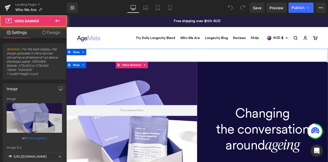
click at [180, 93] on div at bounding box center [143, 152] width 155 height 165
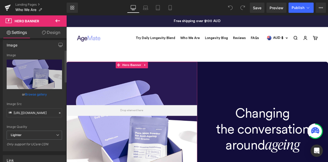
scroll to position [45, 0]
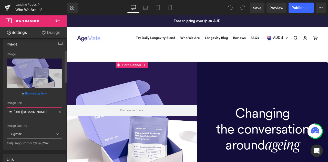
click at [28, 114] on input "https://ucarecdn.com/0be81935-bb5e-45d2-b72a-c6bff43bb7d2/-/format/auto/-/previ…" at bounding box center [34, 111] width 55 height 9
paste input "agemate.com/cdn/shop/files/Woman_benefits_1x1_181b9af2-fc80-4992-98ca-7541e6a19…"
type input "https://agemate.com/cdn/shop/files/Woman_benefits_1x1_181b9af2-fc80-4992-98ca-7…"
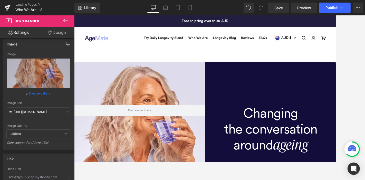
scroll to position [0, 0]
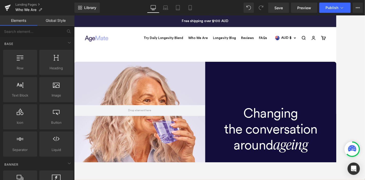
drag, startPoint x: 322, startPoint y: 30, endPoint x: 247, endPoint y: 54, distance: 78.1
click at [247, 54] on div "Open navigation menu Open search Try Daily Longevity Blend Who We Are Longevity…" at bounding box center [229, 42] width 310 height 26
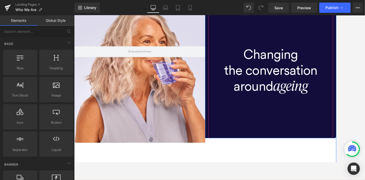
scroll to position [70, 0]
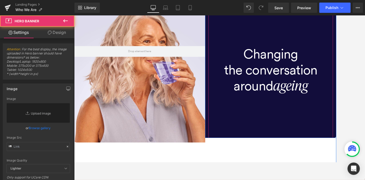
click at [248, 140] on div at bounding box center [306, 80] width 147 height 160
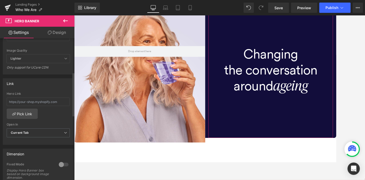
scroll to position [110, 0]
click at [55, 132] on span "Current Tab" at bounding box center [38, 132] width 63 height 9
click at [60, 117] on div "Hero Link Pick Link Current Tab New Tab Open In Current Tab Current Tab New Tab" at bounding box center [38, 117] width 70 height 53
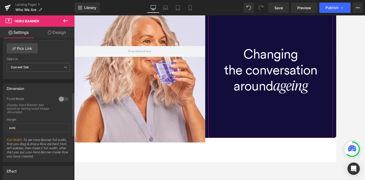
scroll to position [176, 0]
click at [62, 96] on div at bounding box center [63, 98] width 12 height 8
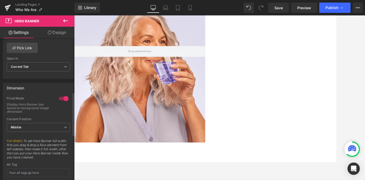
click at [62, 96] on div at bounding box center [63, 98] width 12 height 8
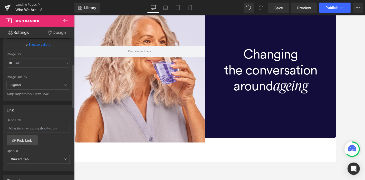
scroll to position [0, 0]
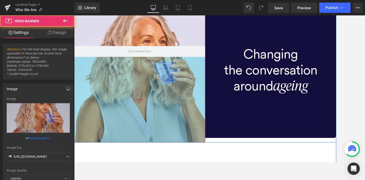
click at [126, 121] on div "395px" at bounding box center [151, 114] width 155 height 101
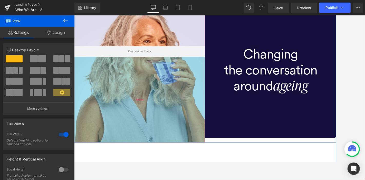
drag, startPoint x: 133, startPoint y: 164, endPoint x: 142, endPoint y: 111, distance: 53.8
click at [142, 111] on div "Hero Banner 200px 395px Changing the conversation around ageing Heading Hero Ba…" at bounding box center [229, 82] width 310 height 165
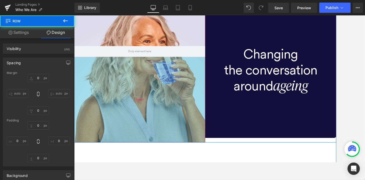
type input "0"
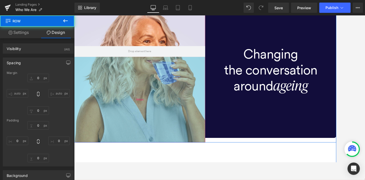
type input "0"
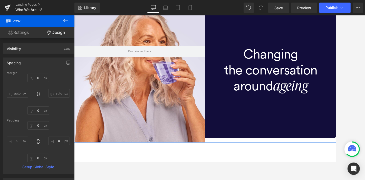
click at [21, 35] on link "Settings" at bounding box center [18, 33] width 37 height 12
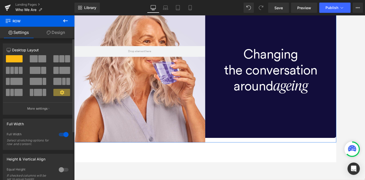
click at [62, 134] on div at bounding box center [63, 134] width 12 height 8
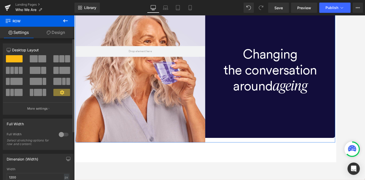
click at [62, 134] on div at bounding box center [63, 134] width 12 height 8
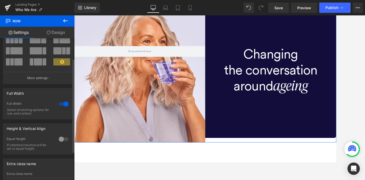
scroll to position [31, 0]
click at [62, 136] on div at bounding box center [63, 139] width 12 height 8
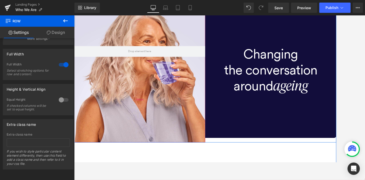
scroll to position [0, 0]
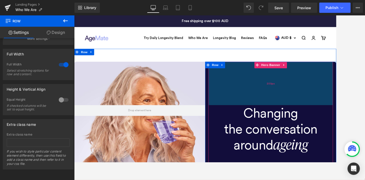
click at [260, 107] on div "200px" at bounding box center [306, 95] width 147 height 51
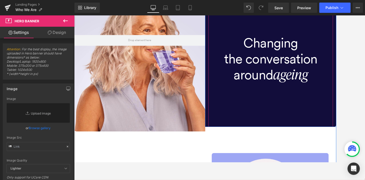
scroll to position [83, 0]
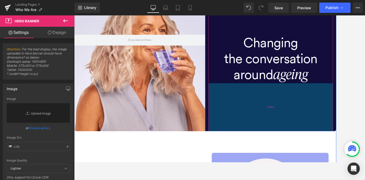
drag, startPoint x: 292, startPoint y: 143, endPoint x: 292, endPoint y: 149, distance: 5.4
click at [292, 149] on div "221px" at bounding box center [306, 123] width 147 height 57
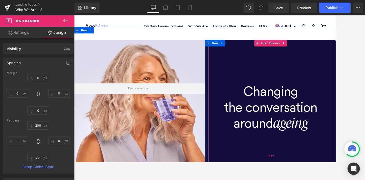
scroll to position [25, 0]
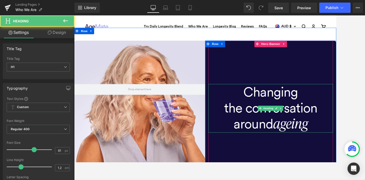
click at [309, 113] on h1 "Changing" at bounding box center [306, 105] width 147 height 19
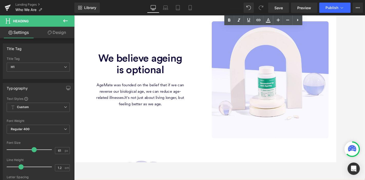
scroll to position [240, 0]
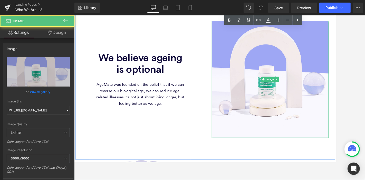
click at [291, 79] on img at bounding box center [306, 91] width 138 height 138
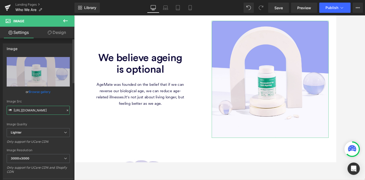
click at [47, 110] on input "[URL][DOMAIN_NAME]" at bounding box center [38, 110] width 63 height 9
paste input "[DOMAIN_NAME][URL]"
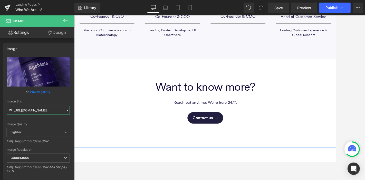
scroll to position [971, 0]
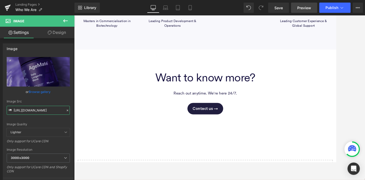
type input "[URL][DOMAIN_NAME]"
click at [310, 9] on span "Preview" at bounding box center [304, 7] width 14 height 5
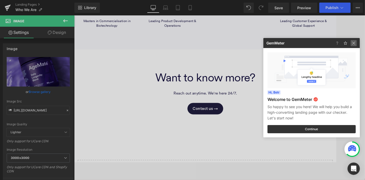
click at [328, 45] on img at bounding box center [353, 43] width 6 height 6
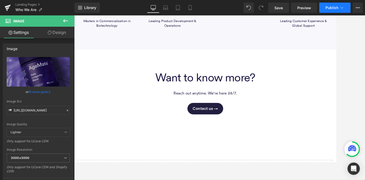
click at [328, 8] on span "Publish" at bounding box center [331, 8] width 13 height 4
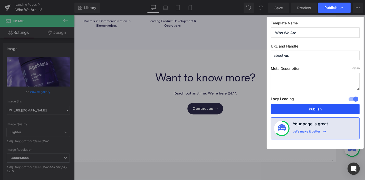
click at [322, 108] on button "Publish" at bounding box center [315, 109] width 89 height 10
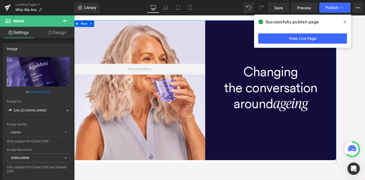
scroll to position [49, 0]
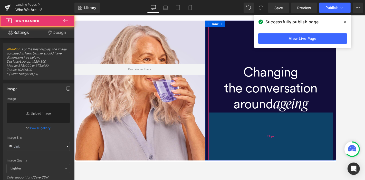
click at [275, 141] on div "221px" at bounding box center [306, 158] width 147 height 57
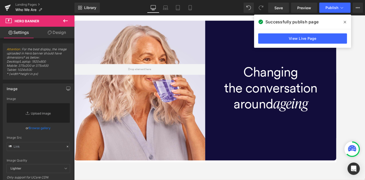
click at [328, 19] on span at bounding box center [345, 22] width 8 height 8
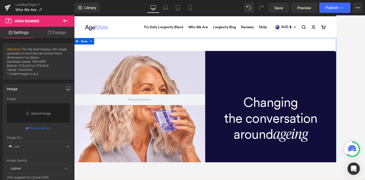
scroll to position [0, 0]
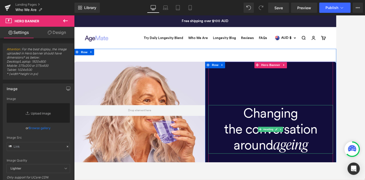
click at [280, 133] on h1 "Changing" at bounding box center [306, 130] width 147 height 19
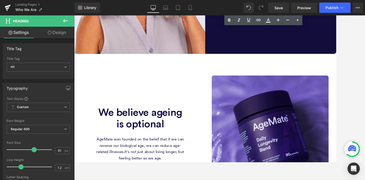
scroll to position [182, 0]
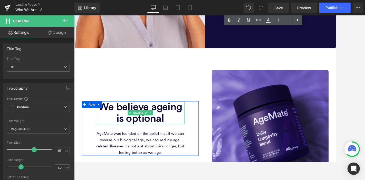
click at [172, 123] on span "We believe ageing is optional" at bounding box center [152, 130] width 99 height 26
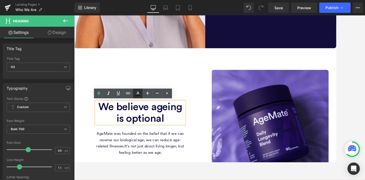
click at [137, 94] on icon at bounding box center [137, 92] width 3 height 3
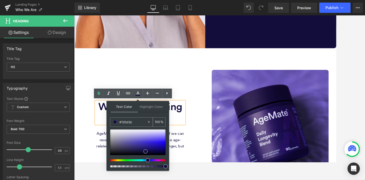
click at [125, 122] on input "#120d3c" at bounding box center [133, 122] width 28 height 6
click at [266, 62] on div "We believe ageing is optional Heading AgeMate was founded on the belief that if…" at bounding box center [229, 149] width 308 height 190
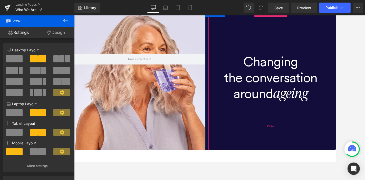
scroll to position [0, 0]
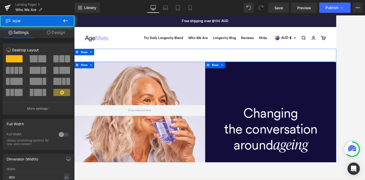
click at [229, 82] on div "Changing the conversation around ageing Heading Hero Banner 200px 221px" at bounding box center [306, 152] width 155 height 165
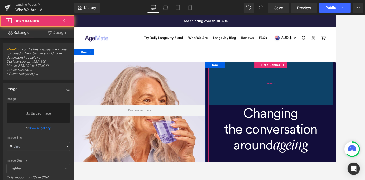
click at [243, 87] on div "200px" at bounding box center [306, 95] width 147 height 51
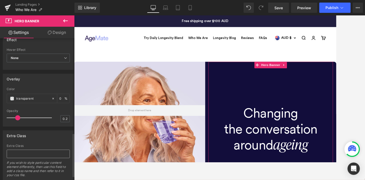
scroll to position [320, 0]
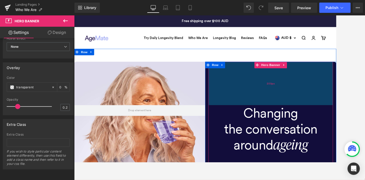
click at [328, 98] on div "200px" at bounding box center [306, 95] width 147 height 51
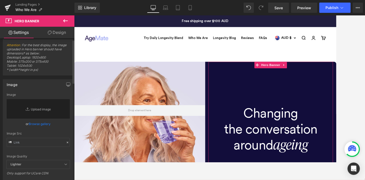
scroll to position [0, 0]
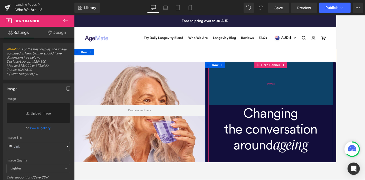
click at [268, 103] on div "200px" at bounding box center [306, 95] width 147 height 51
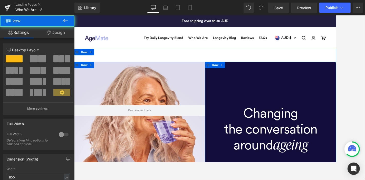
click at [229, 82] on div "Changing the conversation around ageing Heading Hero Banner 200px 221px" at bounding box center [306, 152] width 155 height 165
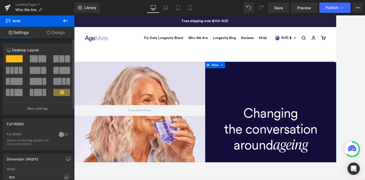
click at [41, 58] on span at bounding box center [42, 58] width 8 height 7
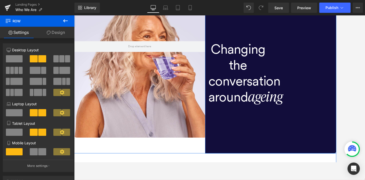
scroll to position [74, 0]
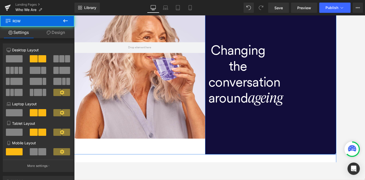
click at [328, 139] on div "Changing the conversation around ageing Heading Hero Banner Row" at bounding box center [306, 88] width 155 height 184
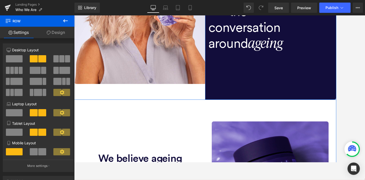
scroll to position [140, 0]
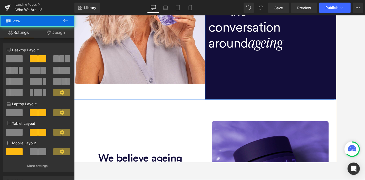
click at [309, 115] on div "Changing the conversation around ageing Heading Hero Banner Row" at bounding box center [306, 23] width 155 height 184
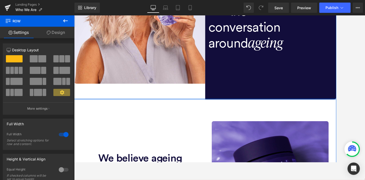
drag, startPoint x: 294, startPoint y: 132, endPoint x: 294, endPoint y: 88, distance: 44.6
click at [294, 88] on div "Hero Banner 200px 395px Changing the conversation around ageing Heading Hero Ba…" at bounding box center [229, 23] width 310 height 184
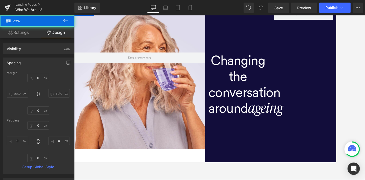
scroll to position [62, 0]
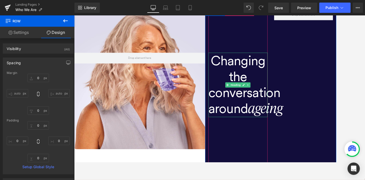
click at [274, 89] on h1 "the conversation" at bounding box center [268, 96] width 70 height 37
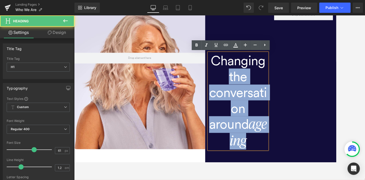
drag, startPoint x: 264, startPoint y: 58, endPoint x: 313, endPoint y: 66, distance: 49.8
click at [313, 66] on div "Changing the conversation around ageing Heading Hero Banner Row" at bounding box center [306, 119] width 155 height 223
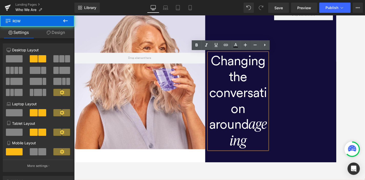
click at [313, 66] on div "Changing the conversation around ageing Heading Hero Banner Row" at bounding box center [306, 119] width 155 height 223
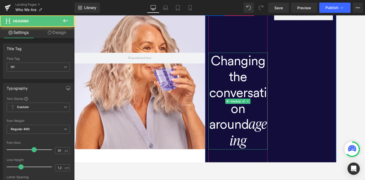
click at [293, 123] on h1 "the conversation" at bounding box center [268, 106] width 70 height 56
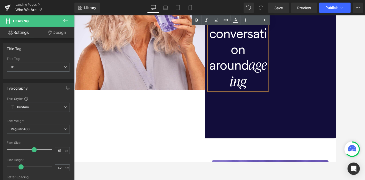
scroll to position [132, 0]
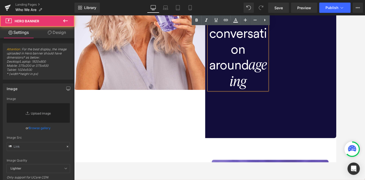
click at [293, 123] on div at bounding box center [268, 49] width 70 height 223
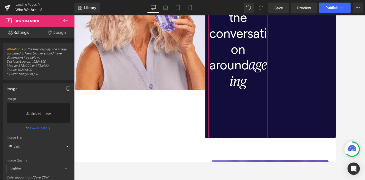
click at [293, 123] on div at bounding box center [268, 49] width 70 height 223
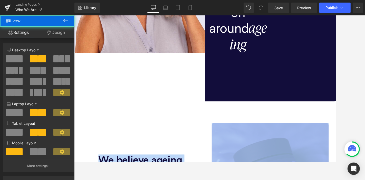
drag, startPoint x: 334, startPoint y: 98, endPoint x: 337, endPoint y: 195, distance: 97.0
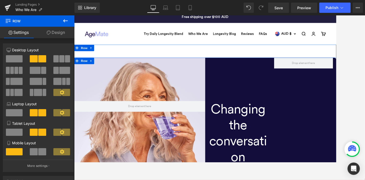
scroll to position [4, 0]
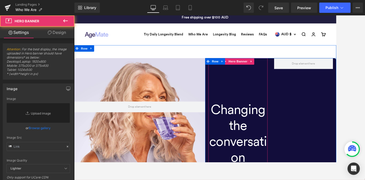
click at [263, 93] on div at bounding box center [268, 177] width 70 height 223
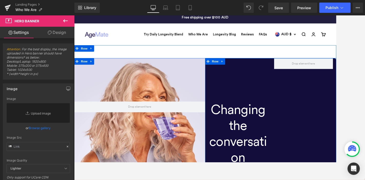
click at [319, 102] on div "Changing the conversation around ageing Heading Hero Banner Row" at bounding box center [306, 177] width 155 height 223
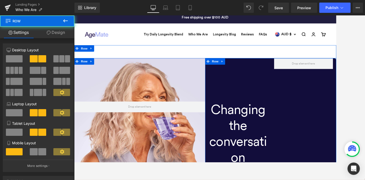
click at [230, 97] on div "Changing the conversation around ageing Heading Hero Banner" at bounding box center [268, 177] width 78 height 223
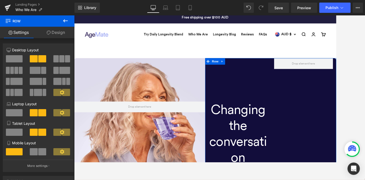
click at [45, 31] on link "Design" at bounding box center [55, 33] width 37 height 12
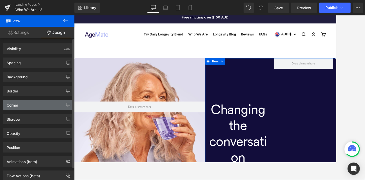
scroll to position [14, 0]
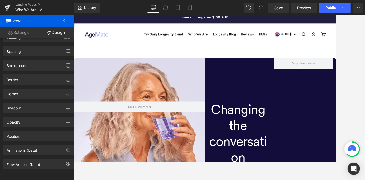
click at [66, 22] on icon at bounding box center [65, 21] width 6 height 6
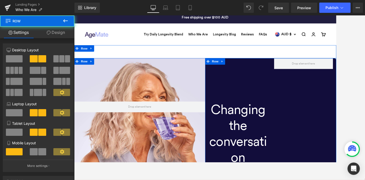
click at [322, 91] on div "Changing the conversation around ageing Heading Hero Banner Row" at bounding box center [306, 177] width 155 height 223
click at [229, 82] on div "Changing the conversation around ageing Heading Hero Banner" at bounding box center [268, 177] width 78 height 223
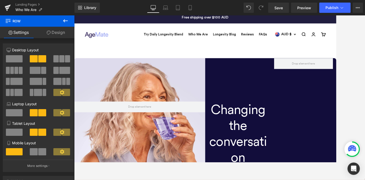
click at [65, 20] on icon at bounding box center [65, 21] width 6 height 6
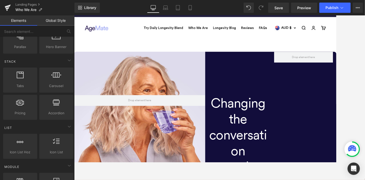
scroll to position [143, 0]
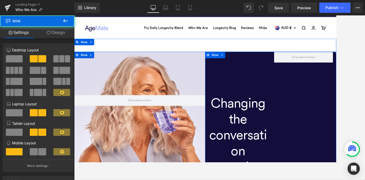
click at [328, 110] on div "Changing the conversation around ageing Heading Hero Banner Row" at bounding box center [306, 169] width 155 height 223
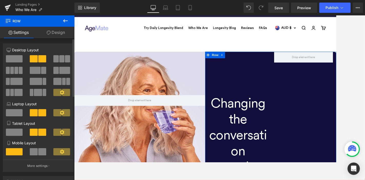
click at [17, 59] on span at bounding box center [14, 58] width 17 height 7
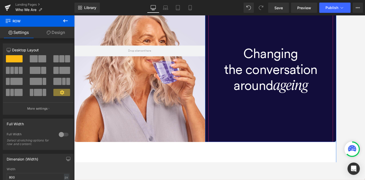
scroll to position [71, 0]
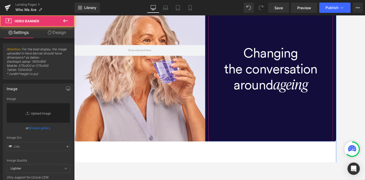
click at [298, 132] on div at bounding box center [306, 81] width 147 height 165
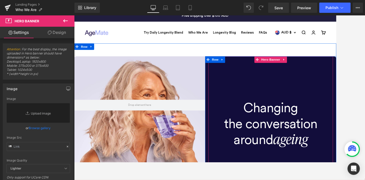
scroll to position [0, 0]
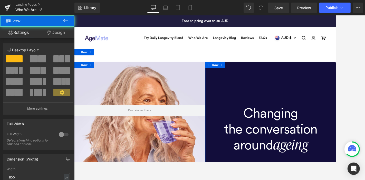
click at [229, 89] on div "Changing the conversation around ageing Heading Hero Banner" at bounding box center [306, 152] width 155 height 165
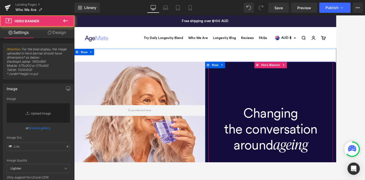
click at [283, 92] on div at bounding box center [306, 152] width 147 height 165
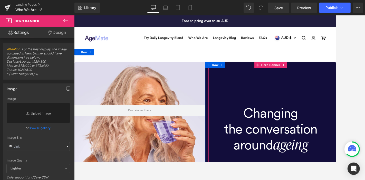
click at [283, 92] on div at bounding box center [306, 152] width 147 height 165
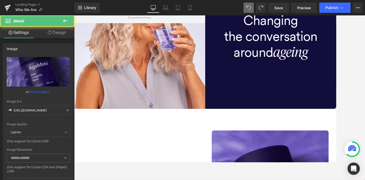
scroll to position [190, 0]
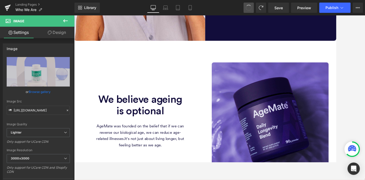
type input "[URL][DOMAIN_NAME]"
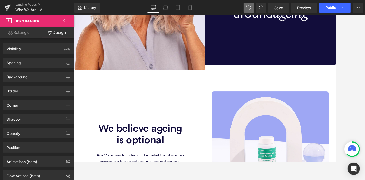
scroll to position [160, 0]
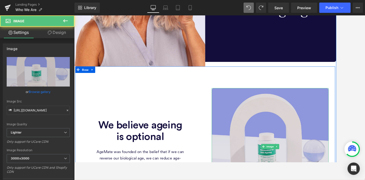
click at [318, 135] on img at bounding box center [306, 170] width 138 height 138
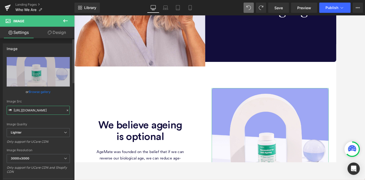
click at [43, 109] on input "[URL][DOMAIN_NAME]" at bounding box center [38, 110] width 63 height 9
paste input "[DOMAIN_NAME][URL]"
type input "[URL][DOMAIN_NAME]"
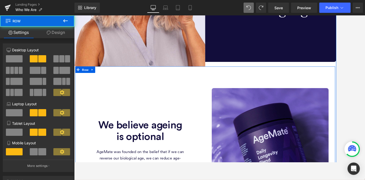
click at [128, 128] on div "We believe ageing is optional Heading AgeMate was founded on the belief that if…" at bounding box center [152, 170] width 154 height 138
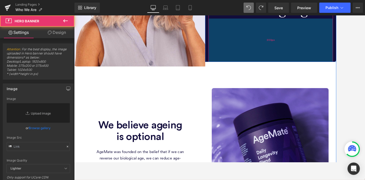
click at [234, 58] on div "200px" at bounding box center [306, 44] width 147 height 51
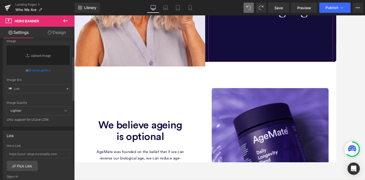
scroll to position [58, 0]
click at [328, 6] on span "Publish" at bounding box center [331, 8] width 13 height 4
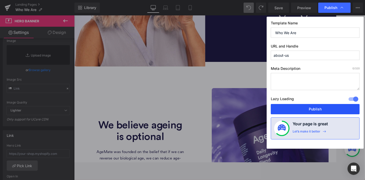
click at [306, 106] on button "Publish" at bounding box center [315, 109] width 89 height 10
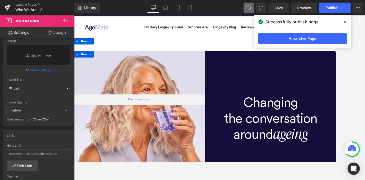
scroll to position [12, 0]
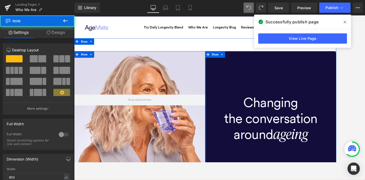
click at [229, 67] on div at bounding box center [229, 138] width 1 height 160
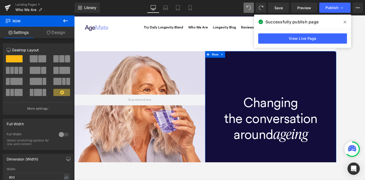
click at [64, 33] on link "Design" at bounding box center [55, 33] width 37 height 12
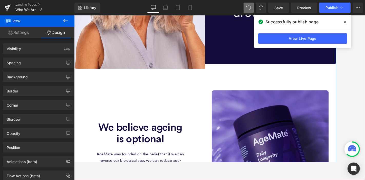
scroll to position [158, 0]
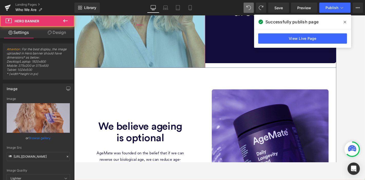
click at [210, 68] on div "395px" at bounding box center [151, 26] width 155 height 101
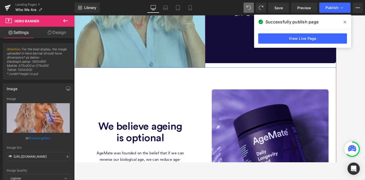
click at [210, 68] on div "395px" at bounding box center [151, 26] width 155 height 101
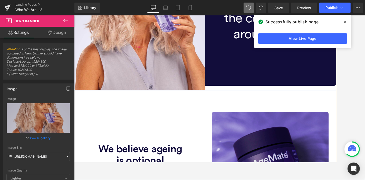
scroll to position [128, 0]
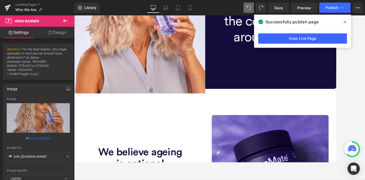
click at [328, 21] on icon at bounding box center [344, 22] width 3 height 4
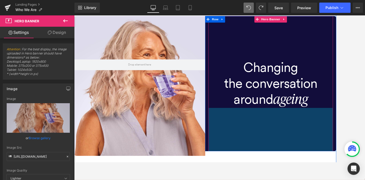
scroll to position [45, 0]
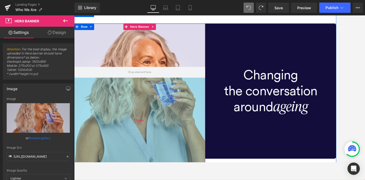
click at [186, 112] on div "395px" at bounding box center [151, 139] width 155 height 101
click at [155, 119] on div "395px" at bounding box center [151, 139] width 155 height 101
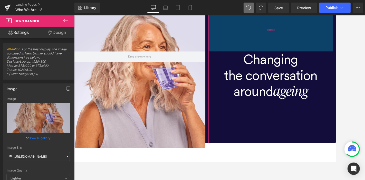
scroll to position [0, 0]
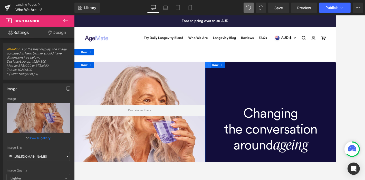
click at [230, 76] on span at bounding box center [232, 74] width 7 height 8
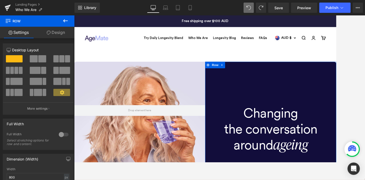
click at [35, 61] on span at bounding box center [34, 58] width 8 height 7
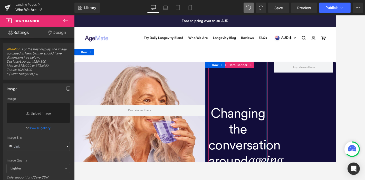
drag, startPoint x: 300, startPoint y: 119, endPoint x: 342, endPoint y: 118, distance: 42.6
click at [328, 118] on div "Changing the conversation around ageing Heading Hero Banner Row" at bounding box center [306, 159] width 155 height 179
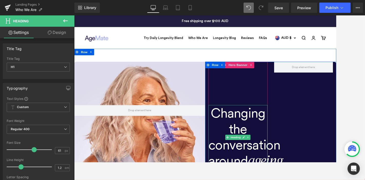
click at [270, 133] on h1 "Changing" at bounding box center [268, 130] width 70 height 19
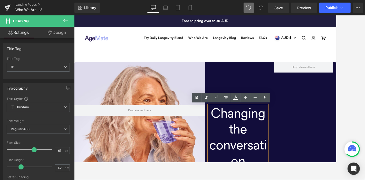
click at [314, 112] on div "Changing the conversation around ageing Heading Hero Banner Row" at bounding box center [306, 178] width 155 height 217
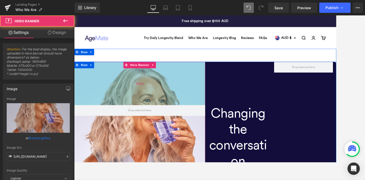
click at [219, 101] on div "200px" at bounding box center [151, 95] width 155 height 51
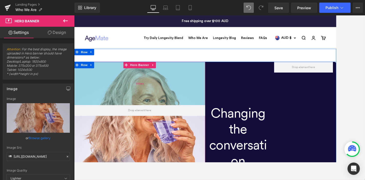
click at [219, 101] on div "200px" at bounding box center [151, 95] width 155 height 51
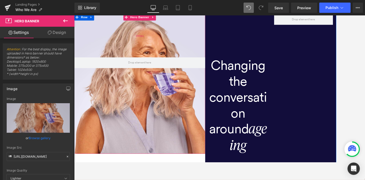
scroll to position [56, 0]
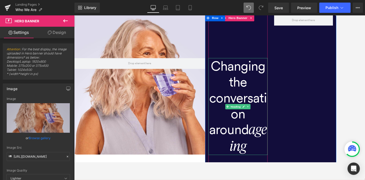
click at [268, 90] on h1 "the conversation" at bounding box center [268, 112] width 70 height 56
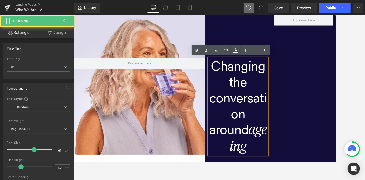
click at [268, 90] on h1 "the conversation" at bounding box center [268, 112] width 70 height 56
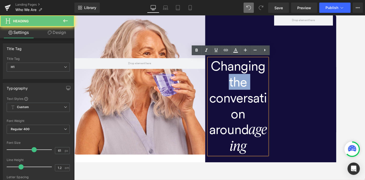
click at [268, 90] on h1 "the conversation" at bounding box center [268, 112] width 70 height 56
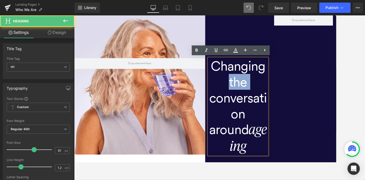
click at [268, 90] on h1 "the conversation" at bounding box center [268, 112] width 70 height 56
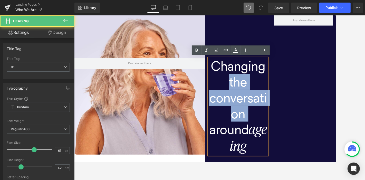
click at [268, 90] on h1 "the conversation" at bounding box center [268, 112] width 70 height 56
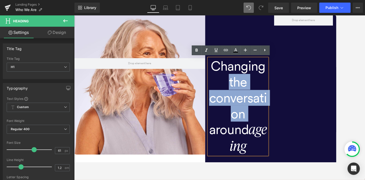
click at [327, 81] on div "Changing the conversation around ageing Heading Hero Banner Row" at bounding box center [306, 122] width 155 height 217
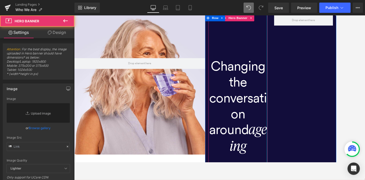
drag, startPoint x: 299, startPoint y: 56, endPoint x: 314, endPoint y: 58, distance: 15.5
click at [314, 58] on div "Changing the conversation around ageing Heading Hero Banner Row" at bounding box center [306, 122] width 155 height 217
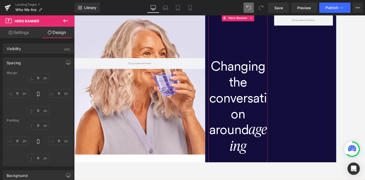
type input "0"
type input "200"
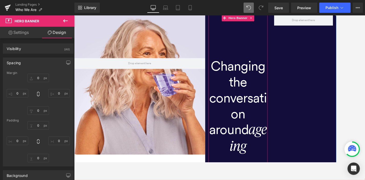
type input "0"
type input "200"
type input "0"
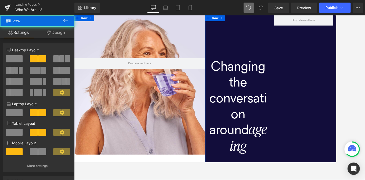
click at [230, 49] on div "Changing the conversation around ageing Heading Hero Banner" at bounding box center [268, 122] width 78 height 217
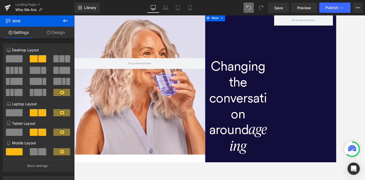
click at [15, 83] on span at bounding box center [16, 81] width 12 height 7
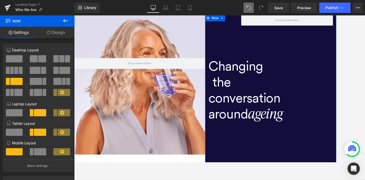
click at [10, 60] on span at bounding box center [14, 58] width 17 height 7
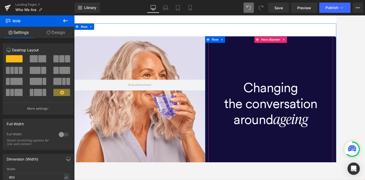
scroll to position [31, 0]
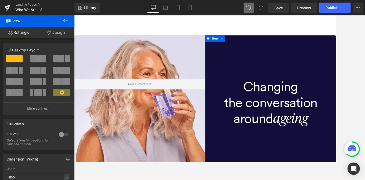
click at [37, 63] on div at bounding box center [38, 60] width 24 height 11
click at [36, 61] on span at bounding box center [34, 58] width 8 height 7
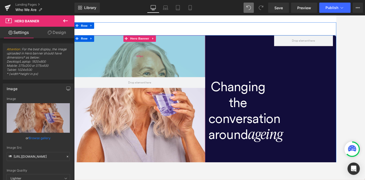
drag, startPoint x: 138, startPoint y: 70, endPoint x: 201, endPoint y: 68, distance: 63.1
click at [201, 68] on div "193px" at bounding box center [151, 63] width 155 height 49
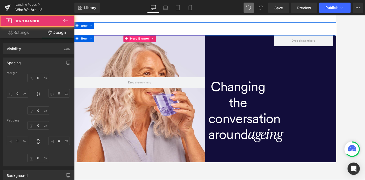
type input "0"
type input "193"
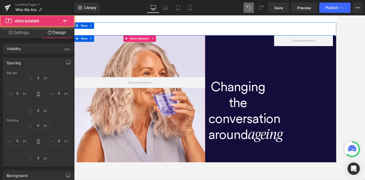
type input "0"
type input "395"
type input "0"
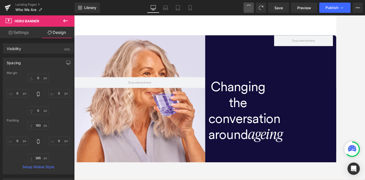
type input "0"
type input "193"
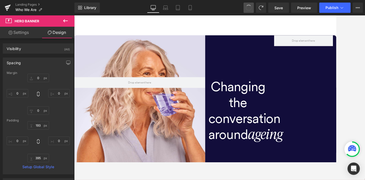
type input "0"
type input "395"
type input "0"
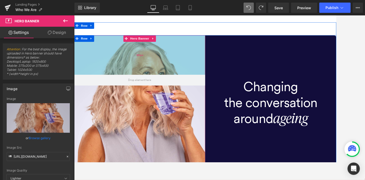
drag, startPoint x: 200, startPoint y: 68, endPoint x: 180, endPoint y: 66, distance: 20.2
click at [180, 66] on div "182px" at bounding box center [151, 62] width 155 height 47
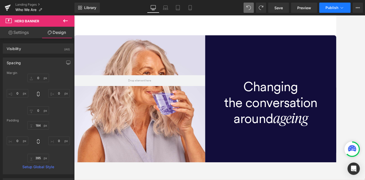
click at [327, 8] on span "Publish" at bounding box center [331, 8] width 13 height 4
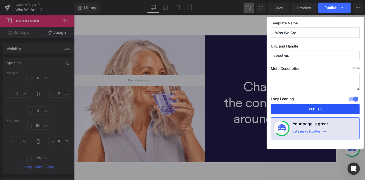
click at [310, 106] on button "Publish" at bounding box center [315, 109] width 89 height 10
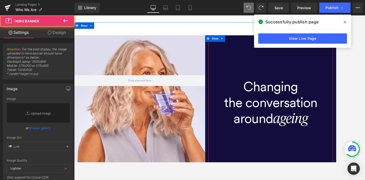
drag, startPoint x: 265, startPoint y: 71, endPoint x: 282, endPoint y: 79, distance: 18.1
click at [282, 79] on div at bounding box center [306, 119] width 147 height 160
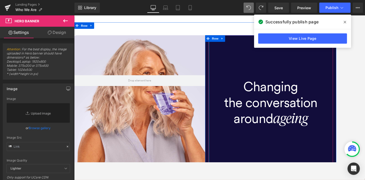
drag, startPoint x: 231, startPoint y: 73, endPoint x: 177, endPoint y: 128, distance: 76.5
click at [177, 128] on div "Hero Banner 184px 395px Changing the conversation around ageing Heading Hero Ba…" at bounding box center [229, 121] width 310 height 165
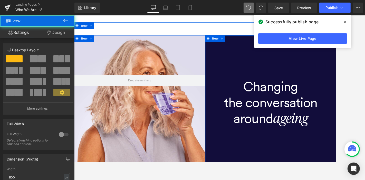
click at [328, 108] on div "Changing the conversation around ageing Heading Hero Banner" at bounding box center [306, 119] width 155 height 160
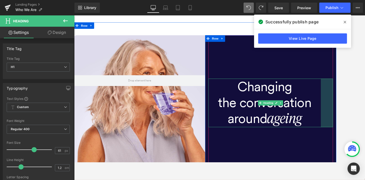
drag, startPoint x: 377, startPoint y: 108, endPoint x: 436, endPoint y: 131, distance: 63.2
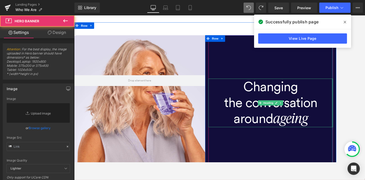
drag, startPoint x: 378, startPoint y: 85, endPoint x: 396, endPoint y: 87, distance: 18.5
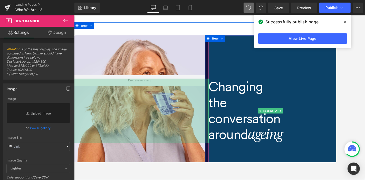
click at [174, 84] on div at bounding box center [151, 119] width 155 height 161
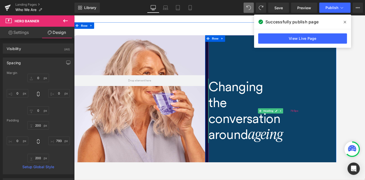
type input "0"
type input "200"
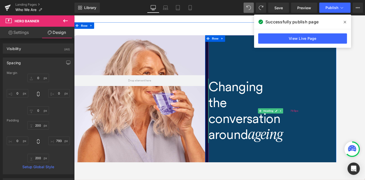
type input "793"
type input "200"
type input "0"
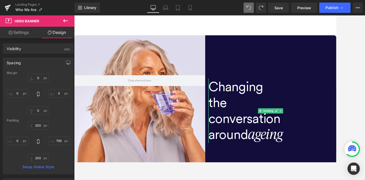
type input "0"
type input "200"
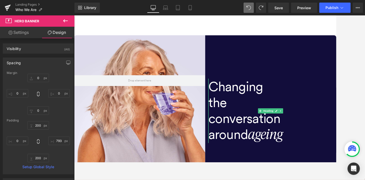
type input "0"
type input "200"
type input "0"
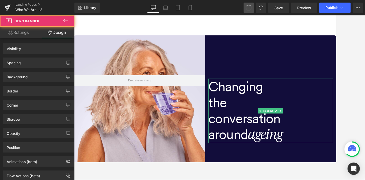
click at [252, 8] on span at bounding box center [248, 8] width 8 height 8
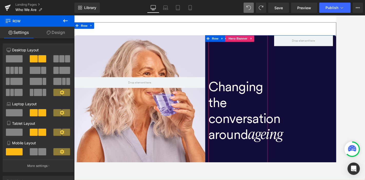
click at [233, 106] on h1 "Changing" at bounding box center [233, 99] width 0 height 19
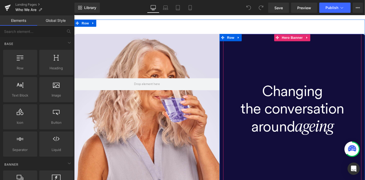
scroll to position [35, 0]
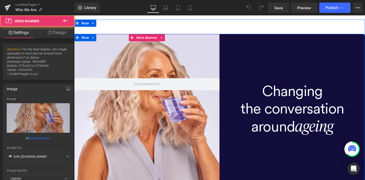
click at [146, 64] on div at bounding box center [151, 115] width 155 height 161
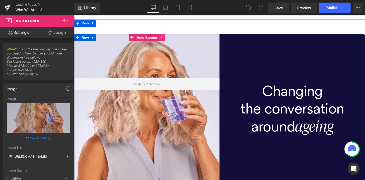
click at [166, 39] on icon at bounding box center [166, 39] width 1 height 2
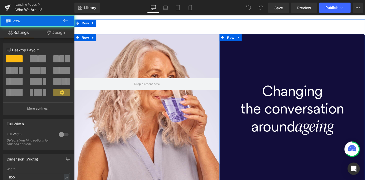
click at [230, 47] on div "Changing the conversation around ageing Heading Hero Banner" at bounding box center [306, 115] width 155 height 160
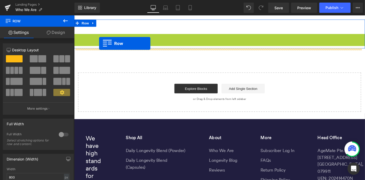
drag, startPoint x: 76, startPoint y: 38, endPoint x: 100, endPoint y: 44, distance: 25.4
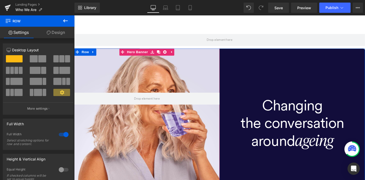
scroll to position [0, 0]
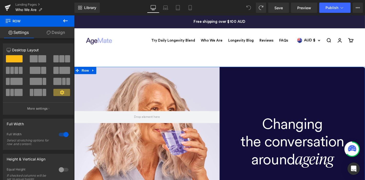
click at [54, 34] on link "Design" at bounding box center [55, 33] width 37 height 12
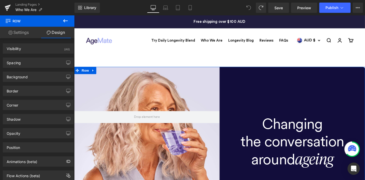
click at [20, 33] on link "Settings" at bounding box center [18, 33] width 37 height 12
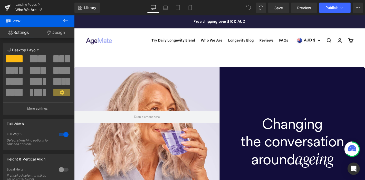
click at [66, 19] on icon at bounding box center [65, 21] width 6 height 6
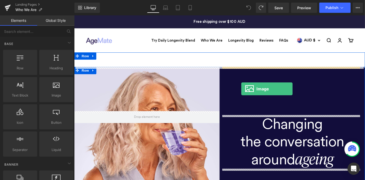
drag, startPoint x: 131, startPoint y: 108, endPoint x: 251, endPoint y: 93, distance: 120.9
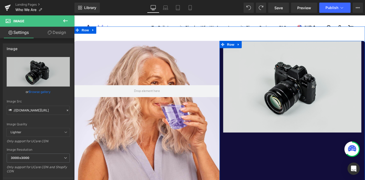
scroll to position [27, 0]
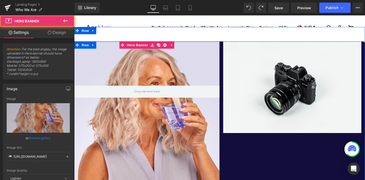
click at [205, 78] on div at bounding box center [151, 123] width 155 height 161
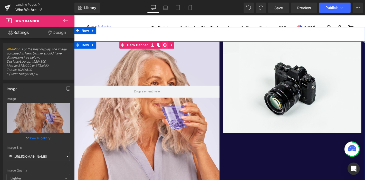
click at [169, 45] on icon at bounding box center [171, 47] width 4 height 4
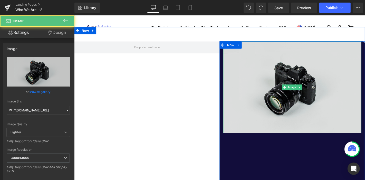
click at [291, 68] on img at bounding box center [306, 92] width 147 height 98
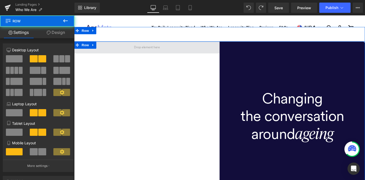
click at [195, 49] on span at bounding box center [151, 49] width 155 height 13
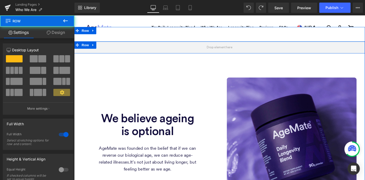
click at [195, 49] on span at bounding box center [229, 49] width 310 height 13
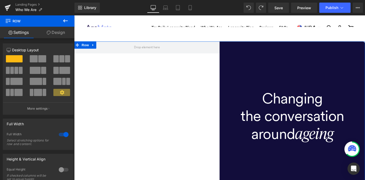
click at [38, 59] on span at bounding box center [42, 58] width 8 height 7
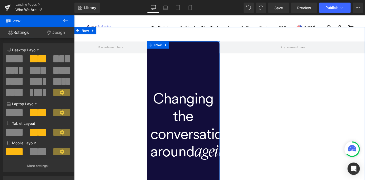
scroll to position [28, 0]
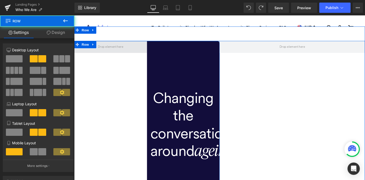
click at [134, 50] on span at bounding box center [113, 48] width 78 height 13
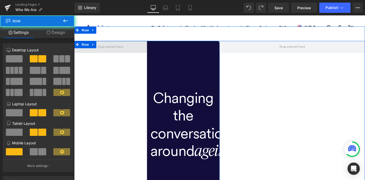
click at [134, 50] on span at bounding box center [113, 48] width 78 height 13
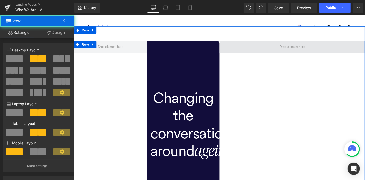
click at [260, 51] on span at bounding box center [306, 48] width 155 height 13
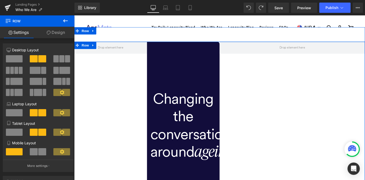
scroll to position [27, 0]
drag, startPoint x: 240, startPoint y: 49, endPoint x: 244, endPoint y: 67, distance: 18.0
click at [244, 67] on div "Changing the conversation around ageing Heading Hero Banner Row Row Row" at bounding box center [229, 132] width 310 height 179
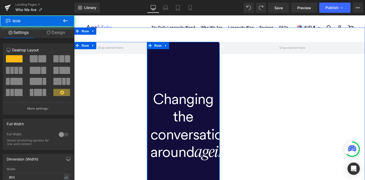
click at [152, 74] on div at bounding box center [152, 132] width 1 height 179
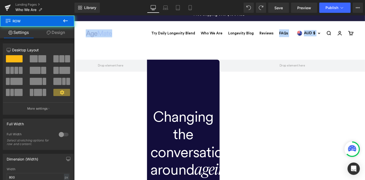
scroll to position [0, 0]
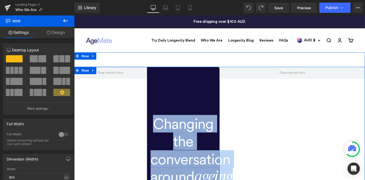
drag, startPoint x: 151, startPoint y: 74, endPoint x: 155, endPoint y: 73, distance: 3.9
click at [155, 73] on div "Changing the conversation around ageing Heading Hero Banner Row" at bounding box center [191, 159] width 78 height 179
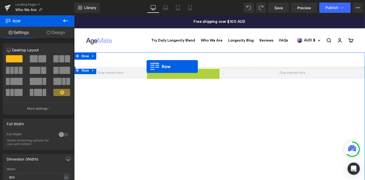
drag, startPoint x: 155, startPoint y: 73, endPoint x: 151, endPoint y: 70, distance: 5.1
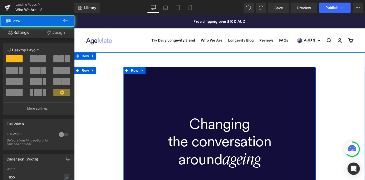
click at [127, 89] on div "Changing the conversation around ageing Heading Hero Banner" at bounding box center [228, 150] width 205 height 160
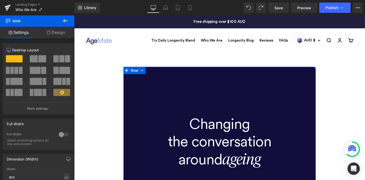
click at [41, 59] on span at bounding box center [42, 58] width 8 height 7
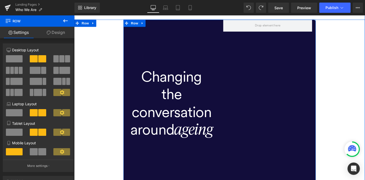
scroll to position [52, 0]
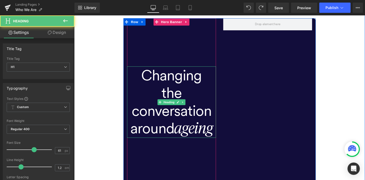
click at [204, 73] on h1 "Changing" at bounding box center [177, 78] width 95 height 19
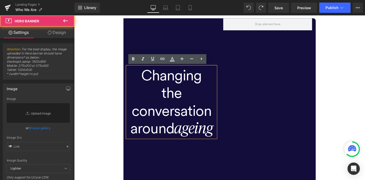
click at [198, 39] on div at bounding box center [177, 107] width 95 height 179
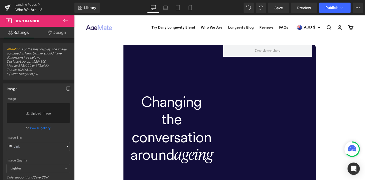
scroll to position [20, 0]
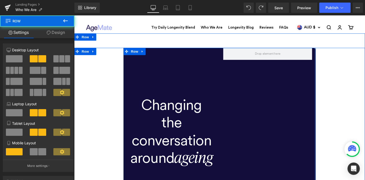
drag, startPoint x: 329, startPoint y: 77, endPoint x: 362, endPoint y: 76, distance: 32.8
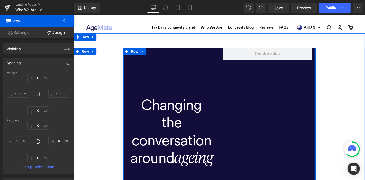
type input "0px"
drag, startPoint x: 328, startPoint y: 84, endPoint x: 349, endPoint y: 88, distance: 20.9
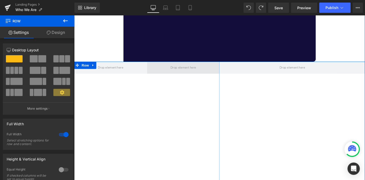
scroll to position [199, 0]
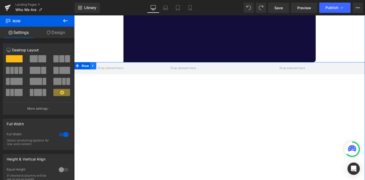
click at [93, 69] on icon at bounding box center [94, 69] width 4 height 4
click at [106, 67] on icon at bounding box center [108, 69] width 4 height 4
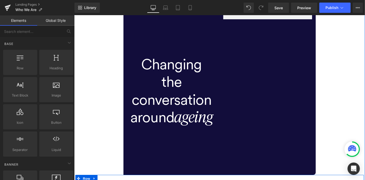
scroll to position [0, 0]
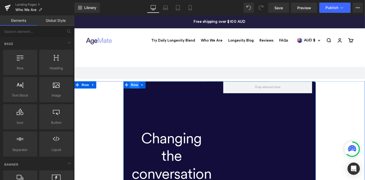
click at [133, 89] on span "Row" at bounding box center [138, 89] width 10 height 8
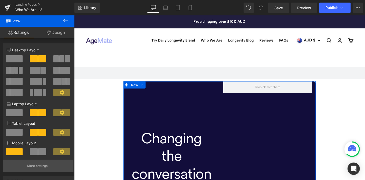
click at [49, 167] on button "More settings" at bounding box center [38, 166] width 70 height 12
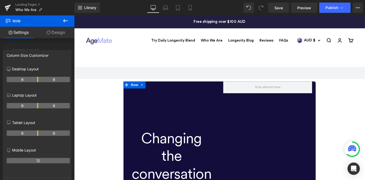
click at [24, 45] on div at bounding box center [37, 98] width 74 height 167
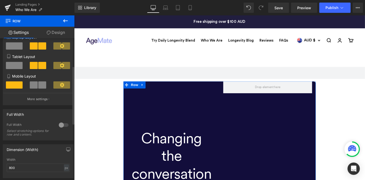
scroll to position [67, 0]
click at [59, 127] on div at bounding box center [63, 124] width 12 height 8
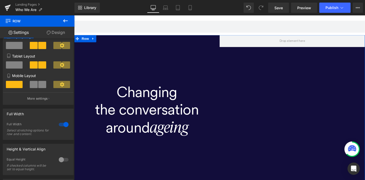
scroll to position [48, 0]
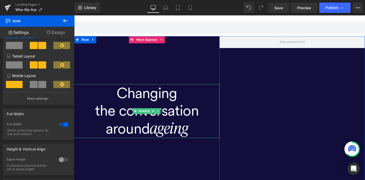
click at [185, 134] on span "ageing" at bounding box center [174, 137] width 41 height 16
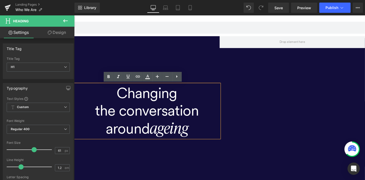
click at [190, 118] on h1 "the conversation" at bounding box center [151, 116] width 155 height 19
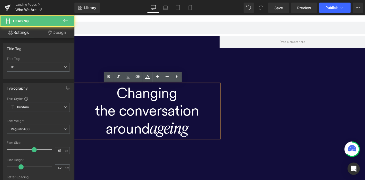
click at [197, 163] on div at bounding box center [151, 117] width 155 height 160
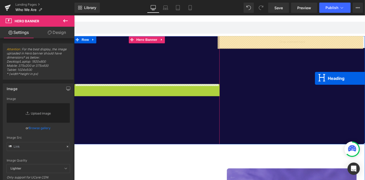
drag, startPoint x: 137, startPoint y: 116, endPoint x: 331, endPoint y: 81, distance: 197.0
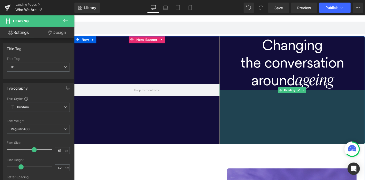
drag, startPoint x: 260, startPoint y: 94, endPoint x: 258, endPoint y: 153, distance: 58.8
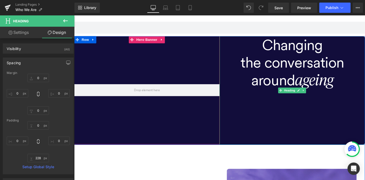
click at [292, 51] on h1 "Changing" at bounding box center [306, 46] width 155 height 19
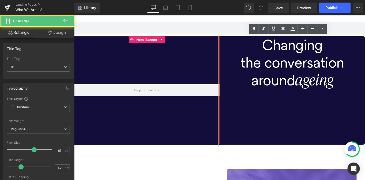
click at [291, 99] on div "Changing the conversation around ageing" at bounding box center [306, 95] width 155 height 116
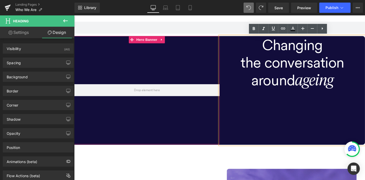
click at [255, 138] on div "Changing the conversation around ageing" at bounding box center [306, 95] width 155 height 116
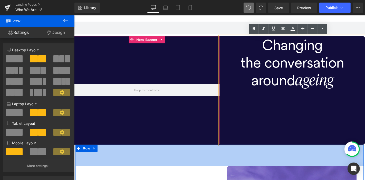
drag, startPoint x: 252, startPoint y: 153, endPoint x: 251, endPoint y: 151, distance: 2.7
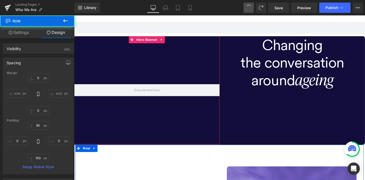
type input "0"
type input "100"
type input "0"
type input "100"
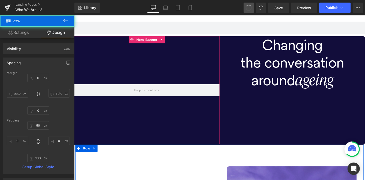
type input "0"
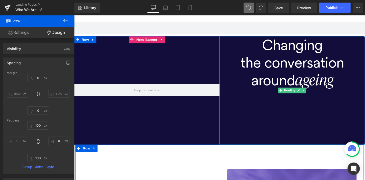
click at [255, 122] on div "Changing the conversation around ageing" at bounding box center [306, 95] width 155 height 116
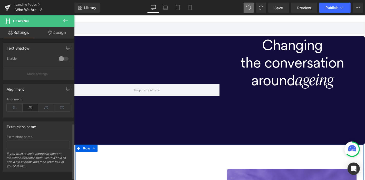
scroll to position [221, 0]
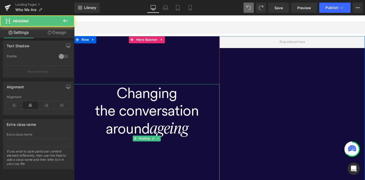
click at [141, 109] on h1 "the conversation" at bounding box center [151, 116] width 155 height 19
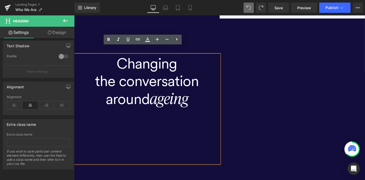
scroll to position [78, 0]
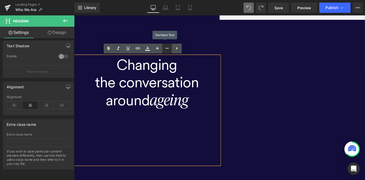
click at [168, 50] on icon at bounding box center [167, 48] width 6 height 6
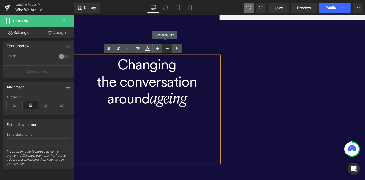
type input "61"
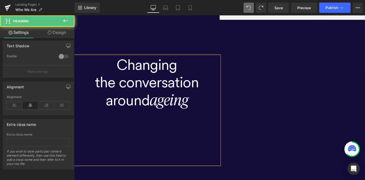
click at [152, 138] on div "Changing the conversation around ageing" at bounding box center [151, 116] width 155 height 116
click at [206, 104] on h1 "around ageing" at bounding box center [151, 106] width 155 height 20
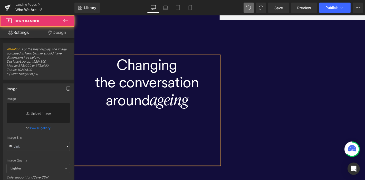
click at [210, 180] on div at bounding box center [151, 116] width 155 height 218
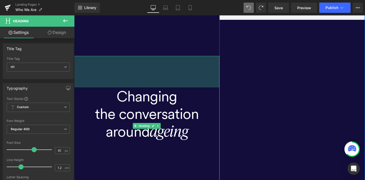
drag, startPoint x: 155, startPoint y: 59, endPoint x: 154, endPoint y: 92, distance: 33.6
click at [154, 92] on div "Changing the conversation around ageing Heading 131px" at bounding box center [151, 133] width 155 height 150
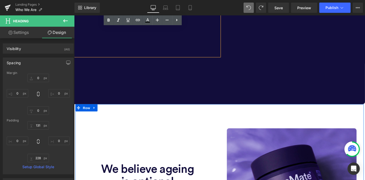
scroll to position [229, 0]
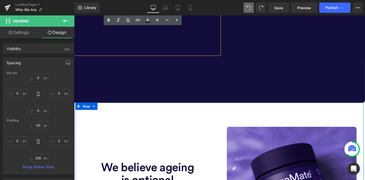
type input "0"
type input "131"
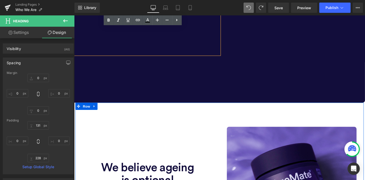
type input "0"
type input "228"
type input "0"
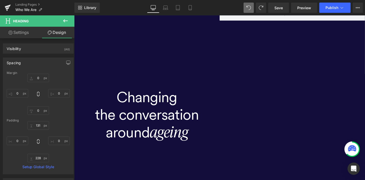
scroll to position [66, 0]
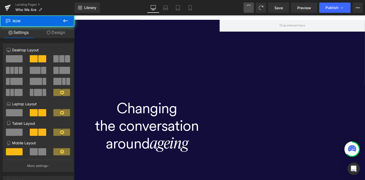
type input "800"
type input "15"
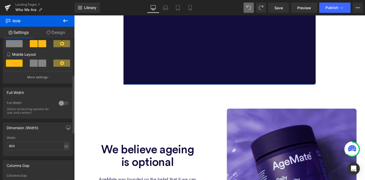
scroll to position [89, 0]
click at [62, 103] on div at bounding box center [63, 103] width 12 height 8
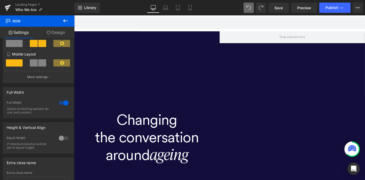
scroll to position [72, 0]
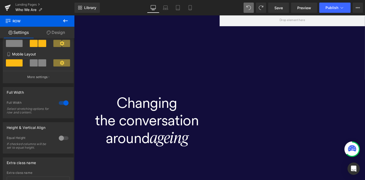
type input "800"
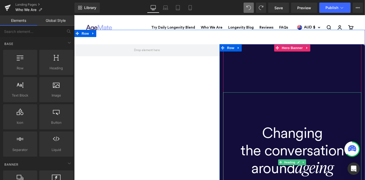
scroll to position [24, 0]
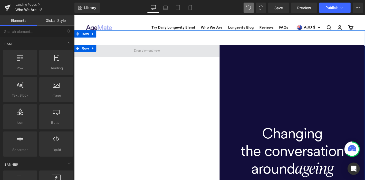
click at [207, 54] on span at bounding box center [151, 52] width 155 height 13
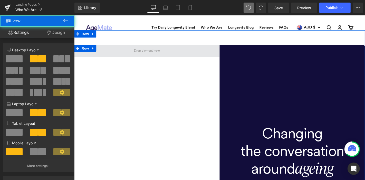
click at [220, 52] on span at bounding box center [151, 52] width 155 height 13
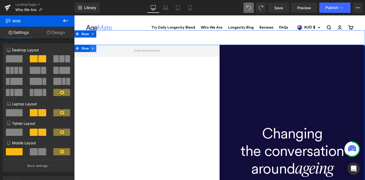
click at [92, 52] on icon at bounding box center [94, 50] width 4 height 4
click at [106, 52] on icon at bounding box center [108, 50] width 4 height 4
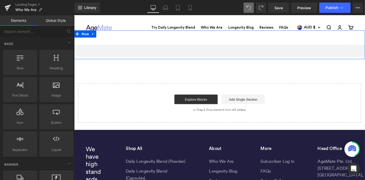
scroll to position [0, 0]
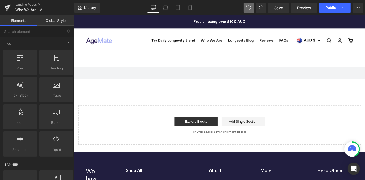
click at [103, 52] on div "Open navigation menu Open search Try Daily Longevity Blend Who We Are Longevity…" at bounding box center [229, 42] width 310 height 26
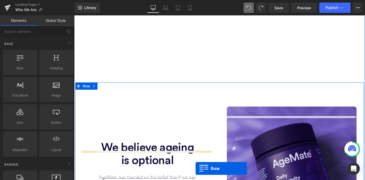
scroll to position [159, 0]
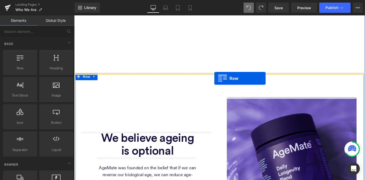
drag, startPoint x: 230, startPoint y: 74, endPoint x: 223, endPoint y: 83, distance: 10.9
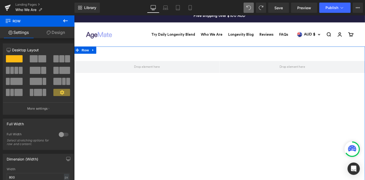
scroll to position [4, 0]
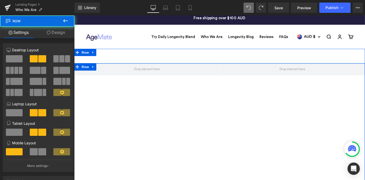
click at [215, 87] on div "Row" at bounding box center [229, 148] width 310 height 165
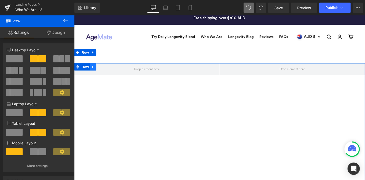
click at [92, 71] on icon at bounding box center [94, 70] width 4 height 4
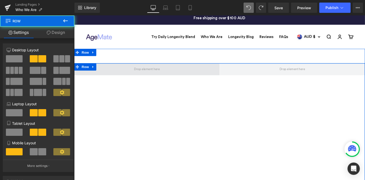
click at [104, 74] on span at bounding box center [151, 72] width 155 height 13
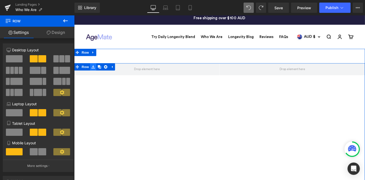
click at [92, 69] on icon at bounding box center [94, 70] width 4 height 4
click at [106, 70] on icon at bounding box center [108, 70] width 4 height 4
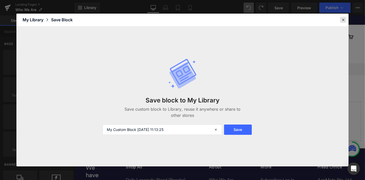
click at [342, 20] on icon at bounding box center [343, 19] width 5 height 5
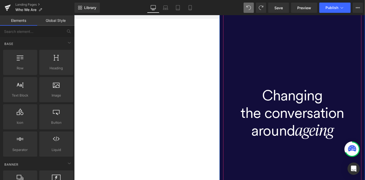
scroll to position [0, 0]
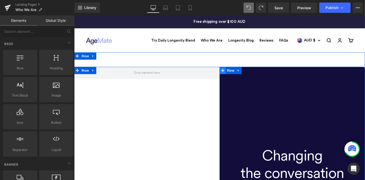
click at [231, 75] on icon at bounding box center [233, 74] width 4 height 4
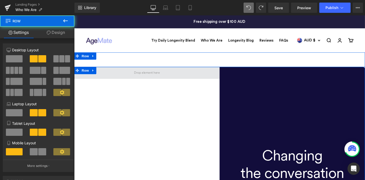
click at [179, 77] on span at bounding box center [151, 76] width 155 height 13
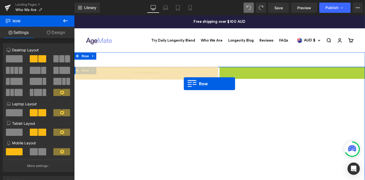
drag, startPoint x: 229, startPoint y: 75, endPoint x: 191, endPoint y: 88, distance: 40.2
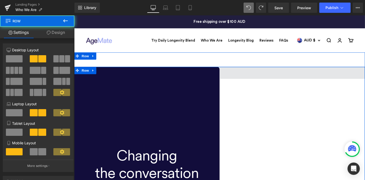
click at [271, 75] on span at bounding box center [306, 76] width 155 height 13
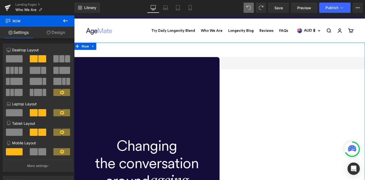
scroll to position [9, 0]
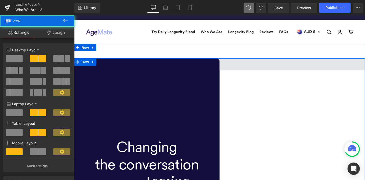
click at [281, 67] on span at bounding box center [306, 67] width 155 height 13
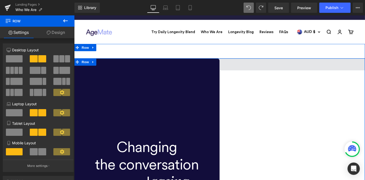
click at [316, 69] on span at bounding box center [306, 67] width 155 height 13
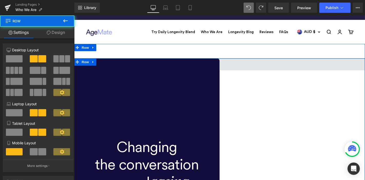
click at [316, 69] on span at bounding box center [306, 67] width 155 height 13
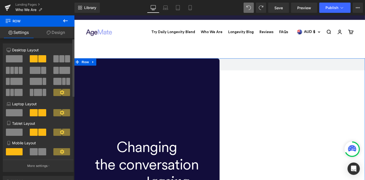
click at [15, 59] on span at bounding box center [14, 58] width 17 height 7
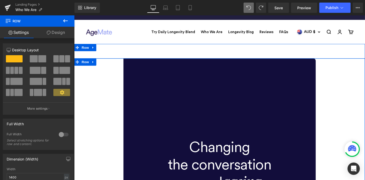
click at [139, 63] on span "Row" at bounding box center [138, 65] width 10 height 8
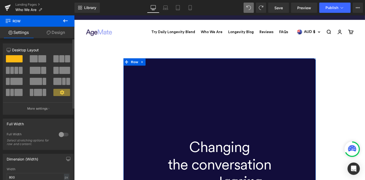
click at [62, 135] on div at bounding box center [63, 134] width 12 height 8
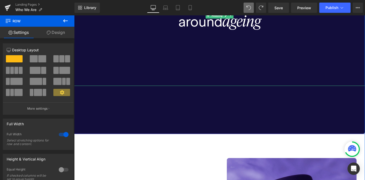
scroll to position [181, 0]
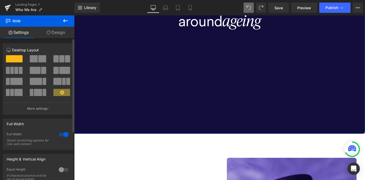
click at [38, 60] on span at bounding box center [42, 58] width 8 height 7
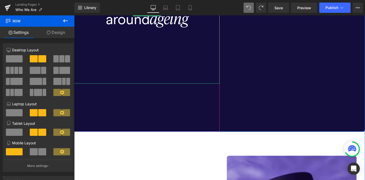
scroll to position [184, 0]
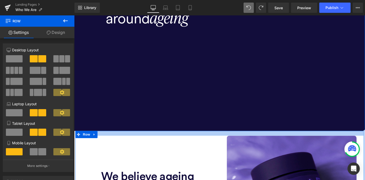
drag, startPoint x: 211, startPoint y: 138, endPoint x: 210, endPoint y: 117, distance: 20.5
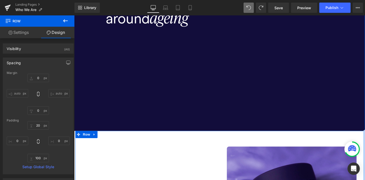
type input "0"
type input "65"
type input "0"
type input "100"
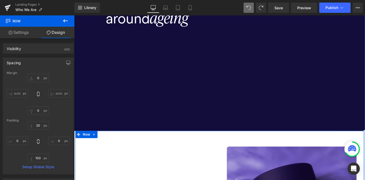
type input "0"
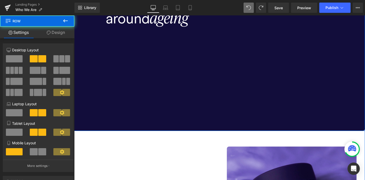
click at [236, 128] on div "Changing the conversation around ageing Heading Hero Banner Row" at bounding box center [229, 12] width 310 height 252
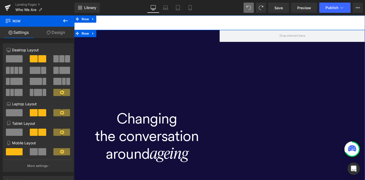
scroll to position [34, 0]
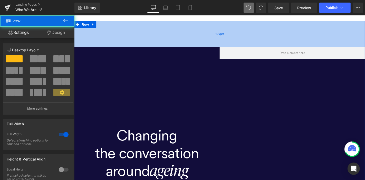
drag, startPoint x: 223, startPoint y: 35, endPoint x: 228, endPoint y: 48, distance: 13.5
click at [228, 48] on div "109px" at bounding box center [229, 35] width 310 height 28
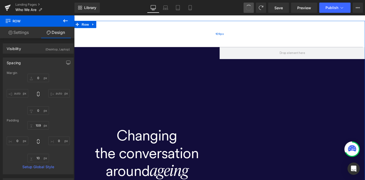
type input "0"
type input "60"
type input "0"
type input "10"
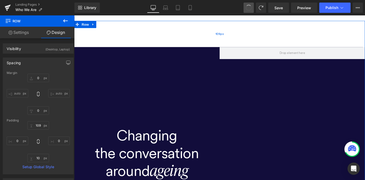
type input "0"
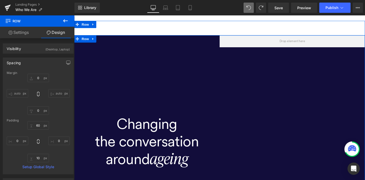
click at [222, 100] on div "Changing the conversation around ageing" at bounding box center [151, 163] width 155 height 150
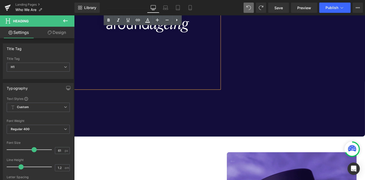
scroll to position [178, 0]
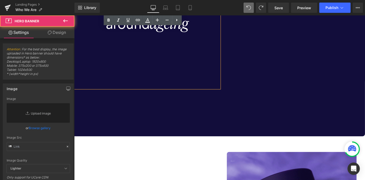
click at [198, 122] on div at bounding box center [151, 18] width 155 height 252
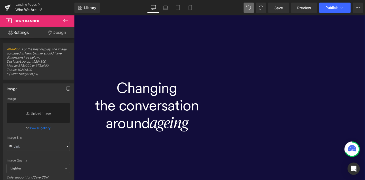
scroll to position [0, 0]
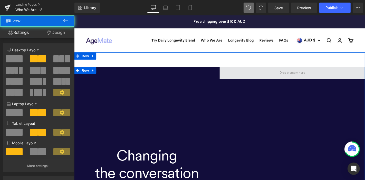
click at [261, 77] on span at bounding box center [306, 76] width 155 height 13
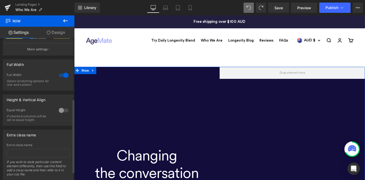
scroll to position [117, 0]
click at [58, 112] on div at bounding box center [63, 110] width 12 height 8
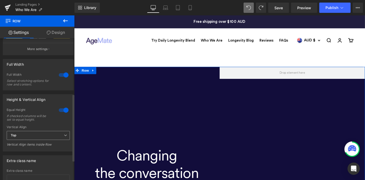
click at [60, 136] on span "Top" at bounding box center [38, 135] width 63 height 9
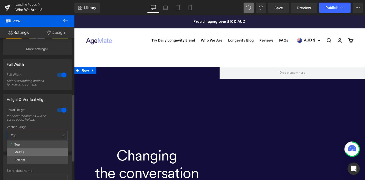
click at [53, 151] on li "Middle" at bounding box center [37, 152] width 61 height 8
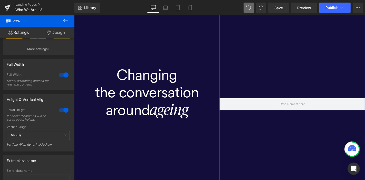
scroll to position [86, 0]
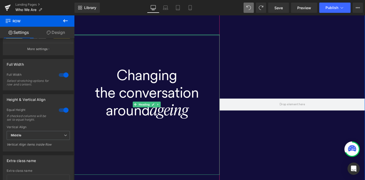
click at [175, 36] on div at bounding box center [151, 36] width 155 height 1
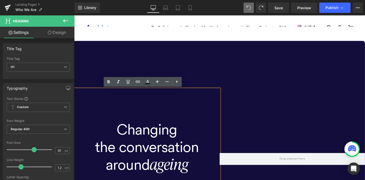
scroll to position [28, 0]
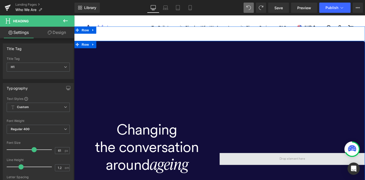
click at [284, 166] on span at bounding box center [306, 168] width 155 height 13
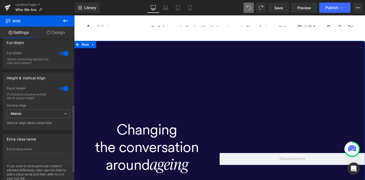
scroll to position [139, 0]
click at [55, 33] on link "Design" at bounding box center [55, 33] width 37 height 12
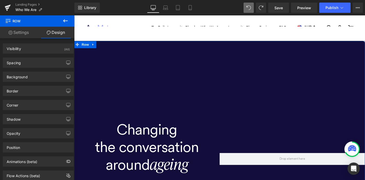
click at [18, 29] on link "Settings" at bounding box center [18, 33] width 37 height 12
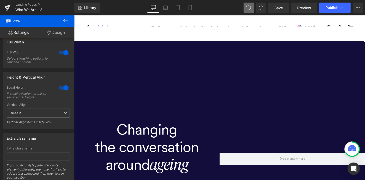
click at [64, 20] on icon at bounding box center [65, 21] width 6 height 6
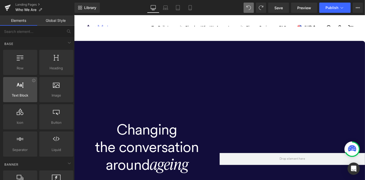
click at [22, 94] on span "Text Block" at bounding box center [20, 95] width 31 height 5
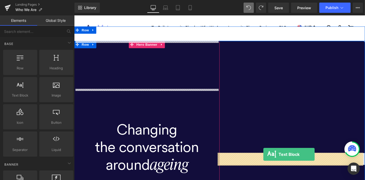
drag, startPoint x: 96, startPoint y: 109, endPoint x: 276, endPoint y: 163, distance: 188.0
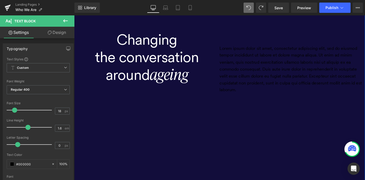
scroll to position [124, 0]
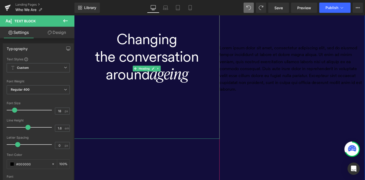
click at [172, 69] on h1 "around ageing" at bounding box center [151, 78] width 155 height 20
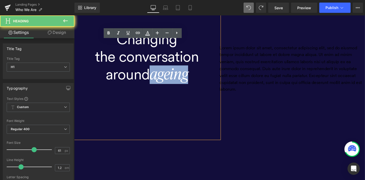
click at [172, 69] on h1 "around ageing" at bounding box center [151, 78] width 155 height 20
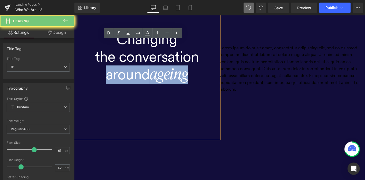
click at [172, 69] on h1 "around ageing" at bounding box center [151, 78] width 155 height 20
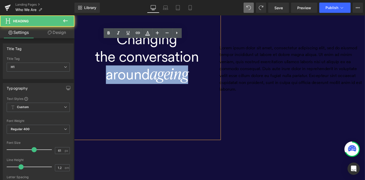
click at [197, 78] on h1 "around ageing" at bounding box center [151, 78] width 155 height 20
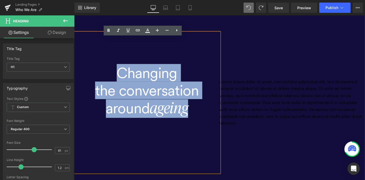
drag, startPoint x: 193, startPoint y: 81, endPoint x: 115, endPoint y: 43, distance: 86.6
click at [115, 43] on div "Changing the conversation around ageing" at bounding box center [151, 108] width 155 height 150
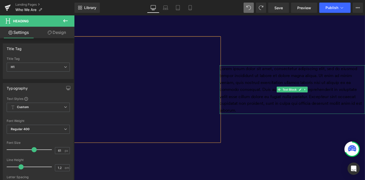
click at [328, 99] on p "Lorem ipsum dolor sit amet, consectetur adipiscing elit, sed do eiusmod tempor …" at bounding box center [306, 94] width 155 height 52
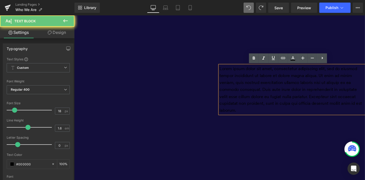
click at [328, 99] on p "Lorem ipsum dolor sit amet, consectetur adipiscing elit, sed do eiusmod tempor …" at bounding box center [306, 94] width 155 height 52
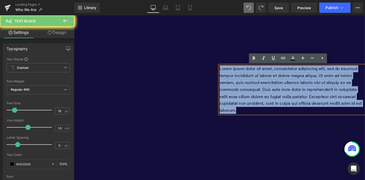
click at [328, 99] on p "Lorem ipsum dolor sit amet, consectetur adipiscing elit, sed do eiusmod tempor …" at bounding box center [306, 94] width 155 height 52
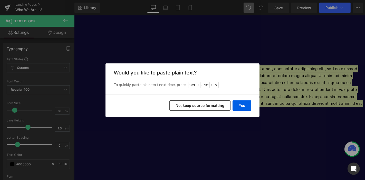
click at [203, 106] on button "No, keep source formatting" at bounding box center [199, 105] width 61 height 10
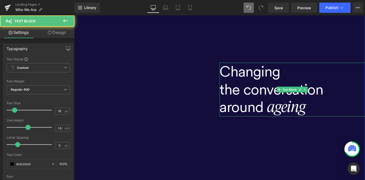
click at [279, 75] on h1 "Changing" at bounding box center [306, 75] width 155 height 19
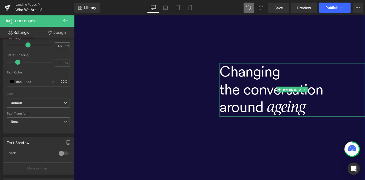
click at [292, 66] on div at bounding box center [306, 66] width 155 height 1
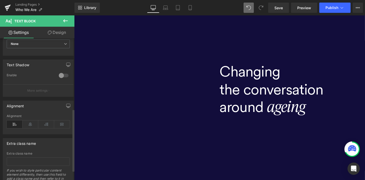
scroll to position [161, 0]
click at [30, 121] on icon at bounding box center [31, 123] width 16 height 8
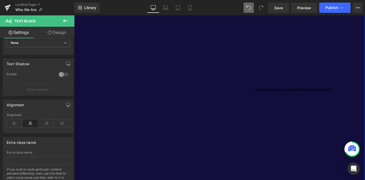
drag, startPoint x: 314, startPoint y: 92, endPoint x: 314, endPoint y: 56, distance: 35.9
click at [314, 56] on div "Changing the conversation around ageing Text Block" at bounding box center [306, 94] width 155 height 213
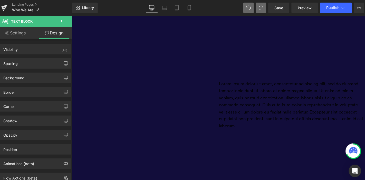
scroll to position [0, 0]
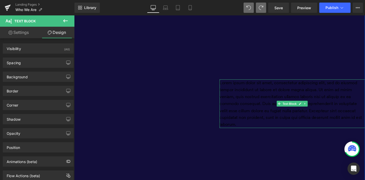
click at [260, 124] on p "Lorem ipsum dolor sit amet, consectetur adipiscing elit, sed do eiusmod tempor …" at bounding box center [306, 109] width 155 height 52
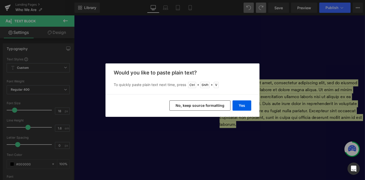
click at [215, 103] on button "No, keep source formatting" at bounding box center [199, 105] width 61 height 10
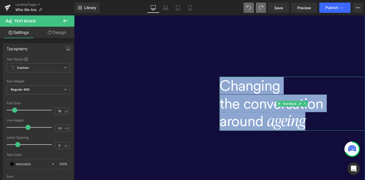
drag, startPoint x: 230, startPoint y: 86, endPoint x: 343, endPoint y: 127, distance: 120.1
click at [343, 127] on div "Changing the conversation around ageing" at bounding box center [306, 109] width 155 height 57
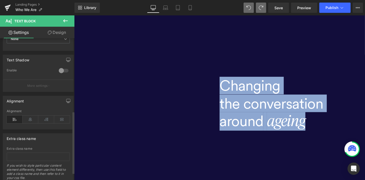
scroll to position [165, 0]
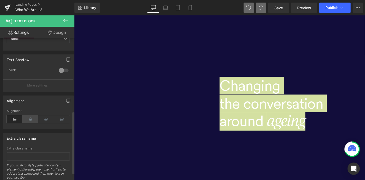
click at [31, 118] on icon at bounding box center [31, 119] width 16 height 8
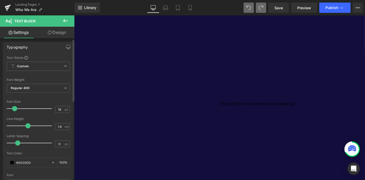
scroll to position [1, 0]
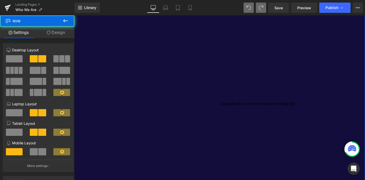
click at [241, 116] on div "Changing the conversation around ageing Text Block" at bounding box center [306, 109] width 155 height 213
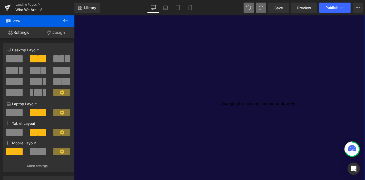
click at [246, 102] on div "Changing the conversation around ageing Text Block" at bounding box center [306, 109] width 155 height 213
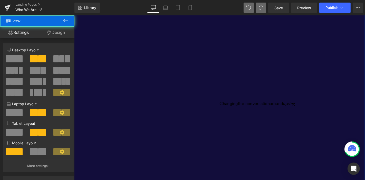
click at [246, 102] on div "Changing the conversation around ageing Text Block" at bounding box center [306, 109] width 155 height 213
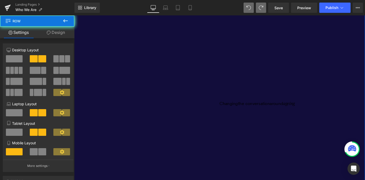
click at [246, 102] on div "Changing the conversation around ageing Text Block" at bounding box center [306, 109] width 155 height 213
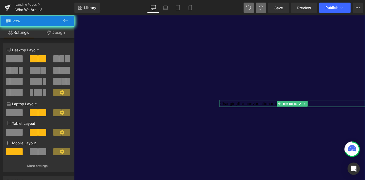
click at [246, 112] on div at bounding box center [306, 112] width 155 height 1
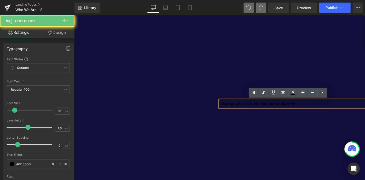
click at [246, 112] on div "Changing the conversation around ageing" at bounding box center [306, 109] width 155 height 8
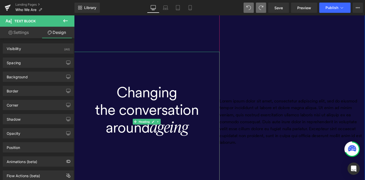
click at [156, 96] on h1 "Changing" at bounding box center [151, 96] width 155 height 19
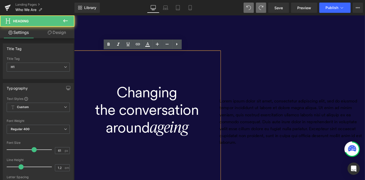
click at [156, 96] on h1 "Changing" at bounding box center [151, 96] width 155 height 19
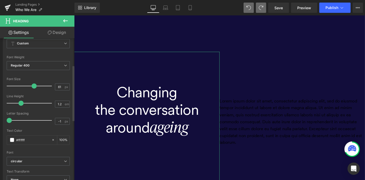
scroll to position [63, 0]
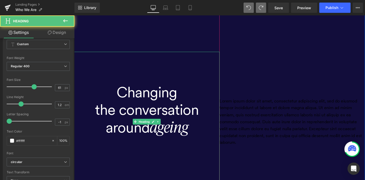
click at [142, 116] on h1 "the conversation" at bounding box center [151, 115] width 155 height 19
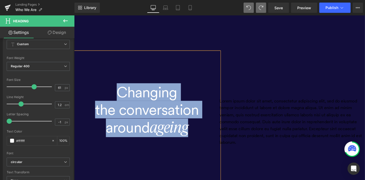
copy div "Changing the conversation around ageing"
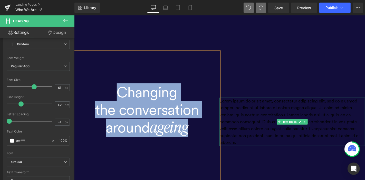
click at [304, 118] on p "Lorem ipsum dolor sit amet, consectetur adipiscing elit, sed do eiusmod tempor …" at bounding box center [306, 129] width 155 height 52
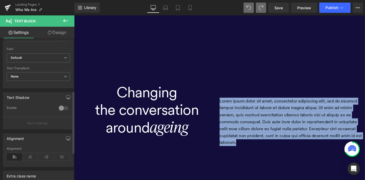
scroll to position [132, 0]
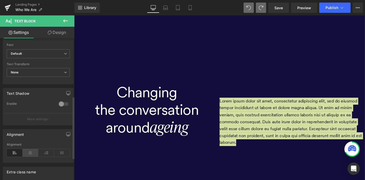
click at [24, 151] on icon at bounding box center [31, 153] width 16 height 8
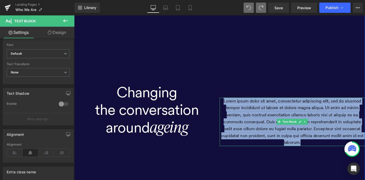
click at [294, 115] on p "Lorem ipsum dolor sit amet, consectetur adipiscing elit, sed do eiusmod tempor …" at bounding box center [306, 129] width 155 height 52
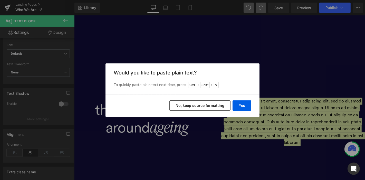
click at [204, 105] on button "No, keep source formatting" at bounding box center [199, 105] width 61 height 10
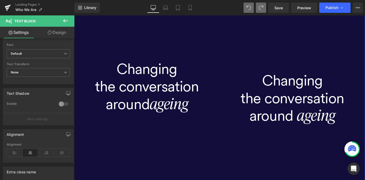
scroll to position [70, 0]
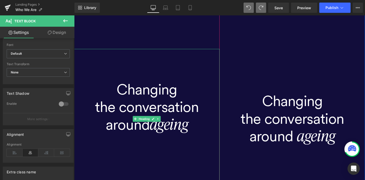
click at [145, 95] on h1 "Changing" at bounding box center [151, 94] width 155 height 19
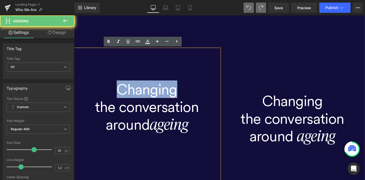
click at [145, 95] on h1 "Changing" at bounding box center [151, 94] width 155 height 19
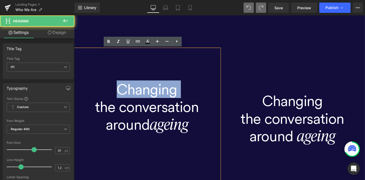
click at [145, 95] on h1 "Changing" at bounding box center [151, 94] width 155 height 19
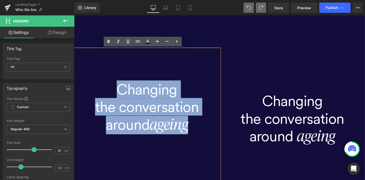
drag, startPoint x: 117, startPoint y: 92, endPoint x: 231, endPoint y: 151, distance: 127.8
click at [231, 151] on div "Changing the conversation around ageing Heading Hero Banner Changing the conver…" at bounding box center [229, 126] width 310 height 252
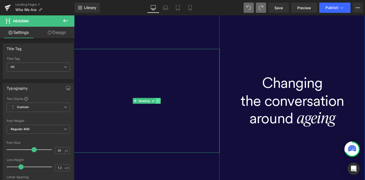
click at [163, 107] on icon at bounding box center [163, 107] width 1 height 2
click at [165, 107] on icon at bounding box center [166, 106] width 3 height 3
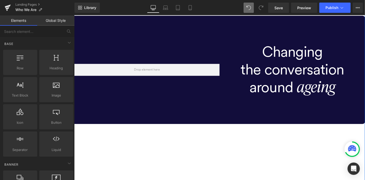
scroll to position [46, 0]
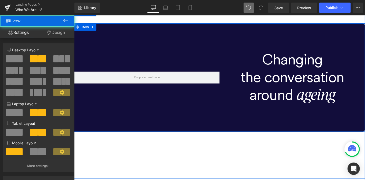
click at [269, 35] on div "Changing the conversation around ageing Text Block" at bounding box center [306, 81] width 155 height 115
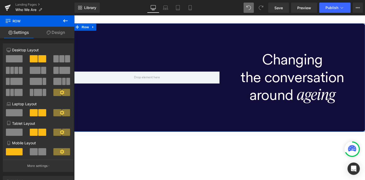
click at [59, 36] on link "Design" at bounding box center [55, 33] width 37 height 12
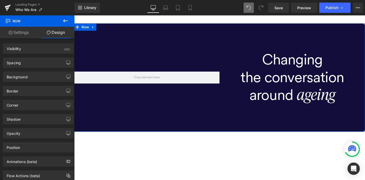
click at [19, 33] on link "Settings" at bounding box center [18, 33] width 37 height 12
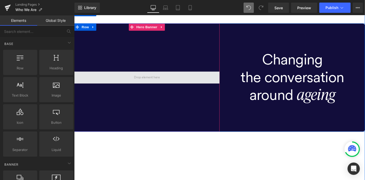
click at [137, 84] on span at bounding box center [151, 82] width 31 height 8
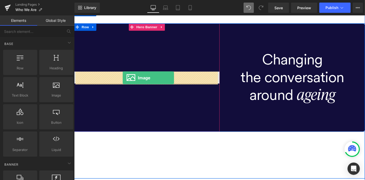
drag, startPoint x: 135, startPoint y: 106, endPoint x: 126, endPoint y: 82, distance: 26.5
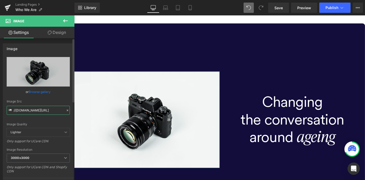
click at [36, 111] on input "//d1um8515vdn9kb.cloudfront.net/images/parallax.jpg" at bounding box center [38, 110] width 63 height 9
paste input "[URL][DOMAIN_NAME]"
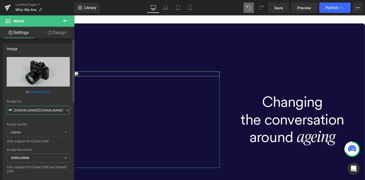
type input "//d1um8515vdn9https://agemate.com/cdn/shop/files/Woman_benefits_1x1_181b9af2-fc…"
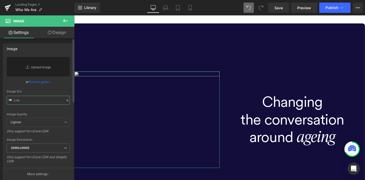
scroll to position [0, 0]
paste input "[URL][DOMAIN_NAME]"
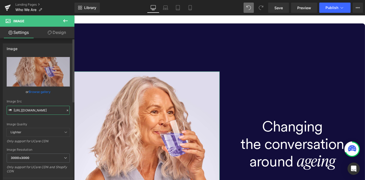
type input "[URL][DOMAIN_NAME]"
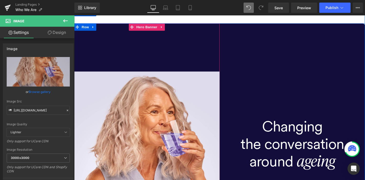
click at [137, 58] on div at bounding box center [151, 153] width 155 height 258
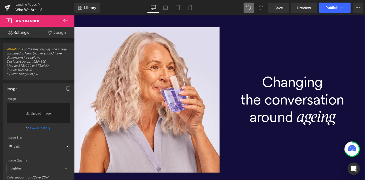
scroll to position [93, 0]
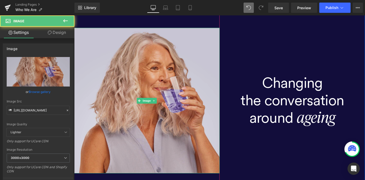
click at [191, 91] on img at bounding box center [151, 105] width 155 height 155
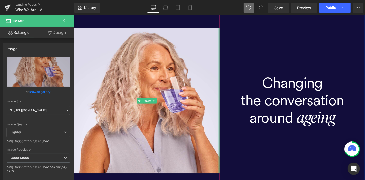
drag, startPoint x: 225, startPoint y: 102, endPoint x: 277, endPoint y: 131, distance: 59.2
click at [277, 131] on div "Image Hero Banner Changing the conversation around ageing Text Block Row" at bounding box center [229, 106] width 310 height 258
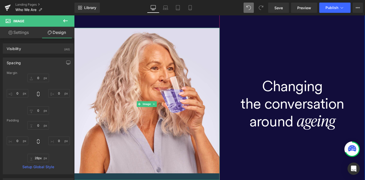
drag, startPoint x: 216, startPoint y: 182, endPoint x: 215, endPoint y: 205, distance: 22.6
type input "0px"
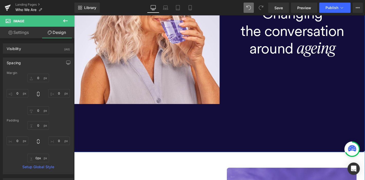
scroll to position [167, 0]
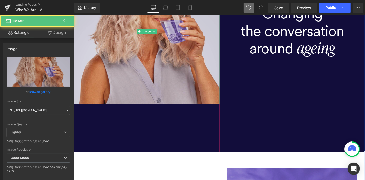
click at [200, 104] on img at bounding box center [151, 31] width 155 height 155
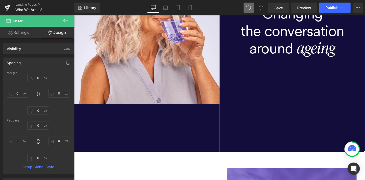
click at [197, 155] on div at bounding box center [151, 32] width 155 height 258
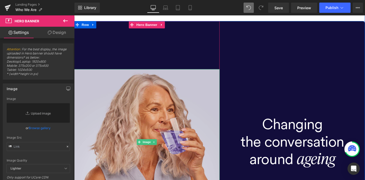
scroll to position [48, 0]
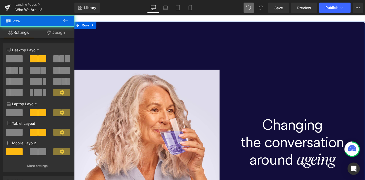
click at [252, 49] on div "Changing the conversation around ageing Text Block" at bounding box center [306, 151] width 155 height 258
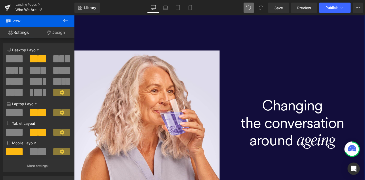
scroll to position [69, 0]
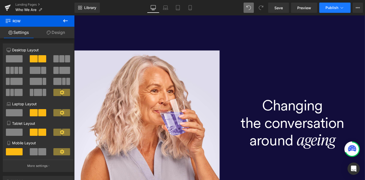
click at [328, 9] on span "Publish" at bounding box center [331, 8] width 13 height 4
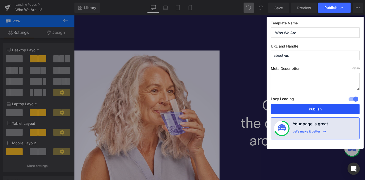
click at [310, 107] on button "Publish" at bounding box center [315, 109] width 89 height 10
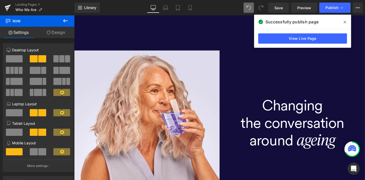
click at [346, 22] on span at bounding box center [345, 22] width 8 height 8
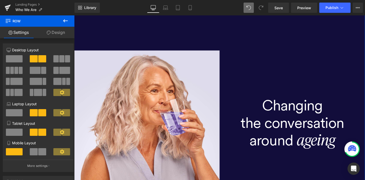
click at [60, 94] on icon at bounding box center [62, 92] width 4 height 4
click at [60, 93] on icon at bounding box center [62, 92] width 4 height 4
click at [40, 172] on button "More settings" at bounding box center [38, 166] width 70 height 12
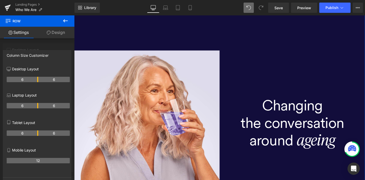
drag, startPoint x: 37, startPoint y: 79, endPoint x: 36, endPoint y: 86, distance: 7.0
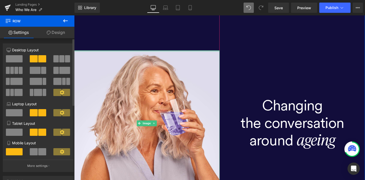
scroll to position [0, 0]
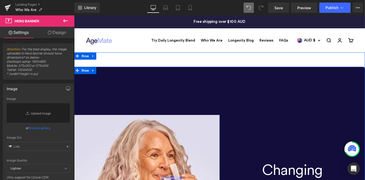
click at [77, 75] on span at bounding box center [77, 74] width 7 height 8
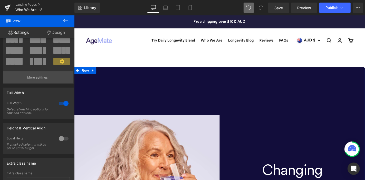
scroll to position [32, 0]
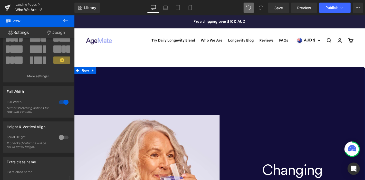
click at [61, 101] on div at bounding box center [63, 102] width 12 height 8
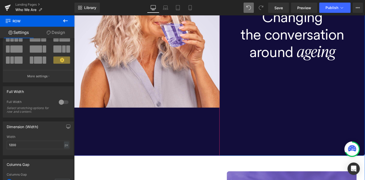
scroll to position [163, 0]
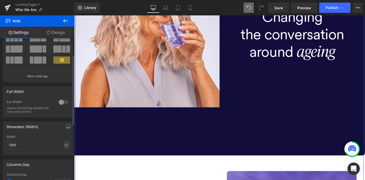
click at [61, 103] on div at bounding box center [63, 102] width 12 height 8
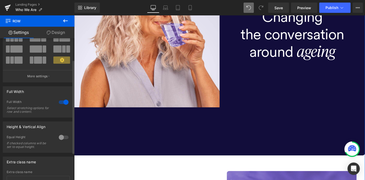
click at [60, 104] on div at bounding box center [63, 102] width 12 height 8
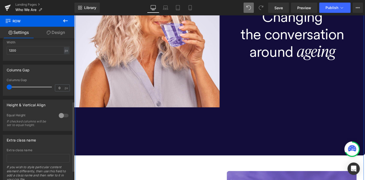
scroll to position [127, 0]
click at [61, 115] on div at bounding box center [63, 115] width 12 height 8
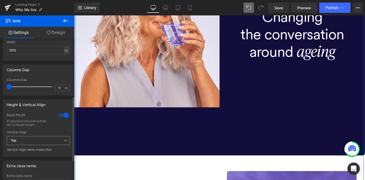
click at [59, 140] on span "Top" at bounding box center [38, 140] width 63 height 9
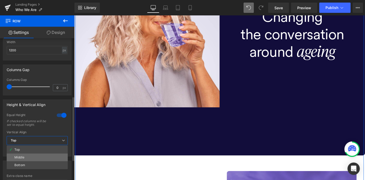
click at [56, 158] on li "Middle" at bounding box center [37, 157] width 61 height 8
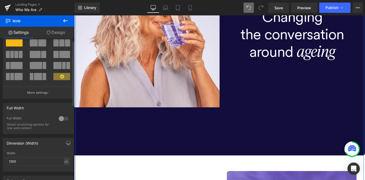
scroll to position [0, 0]
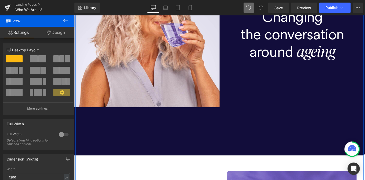
click at [58, 34] on link "Design" at bounding box center [55, 33] width 37 height 12
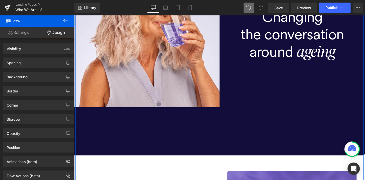
type input "0"
type input "100"
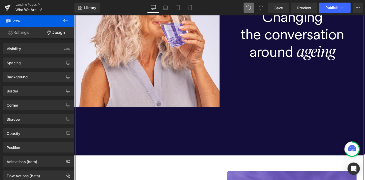
type input "0"
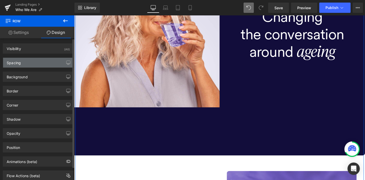
click at [57, 59] on div "Spacing" at bounding box center [38, 63] width 70 height 10
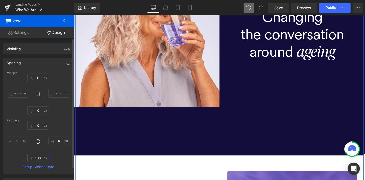
click at [39, 158] on input "100" at bounding box center [38, 158] width 22 height 8
type input "0"
click at [60, 116] on div "Margin 0px 0 auto auto 0px 0 auto auto Padding 0px 0 0px 0 0 0 0px 0 Setup Glob…" at bounding box center [38, 122] width 70 height 103
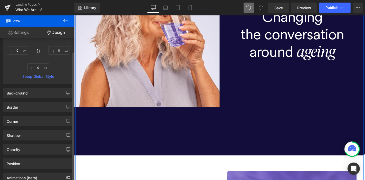
scroll to position [91, 0]
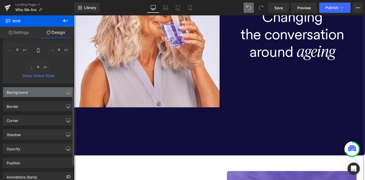
click at [35, 88] on div "Background" at bounding box center [38, 92] width 70 height 10
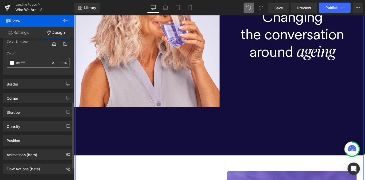
scroll to position [160, 0]
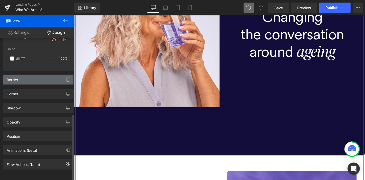
click at [36, 75] on div "Border" at bounding box center [38, 80] width 70 height 10
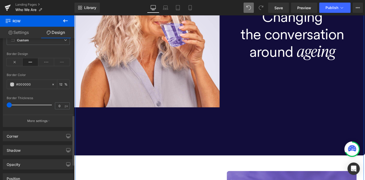
scroll to position [216, 0]
click at [35, 139] on div "Corner" at bounding box center [38, 136] width 70 height 10
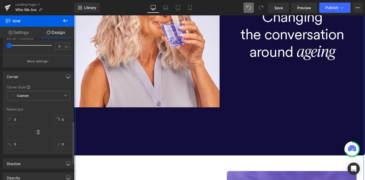
scroll to position [333, 0]
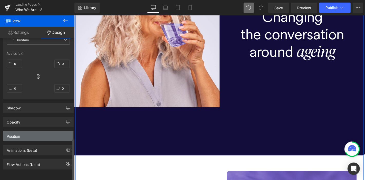
click at [42, 131] on div "Position" at bounding box center [38, 136] width 70 height 10
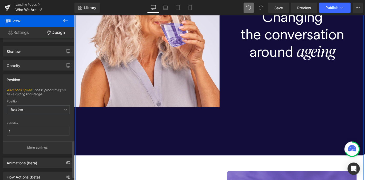
scroll to position [389, 0]
click at [38, 104] on span "Relative" at bounding box center [38, 108] width 63 height 9
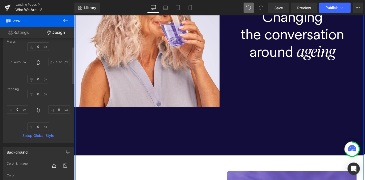
scroll to position [0, 0]
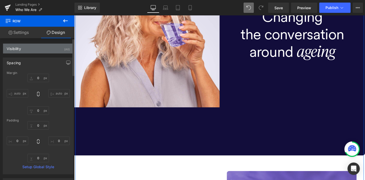
click at [50, 52] on div "Visibility (All)" at bounding box center [38, 49] width 70 height 10
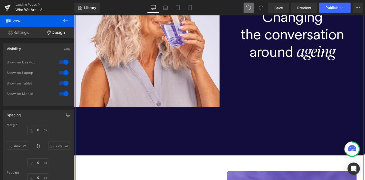
click at [25, 32] on link "Settings" at bounding box center [18, 33] width 37 height 12
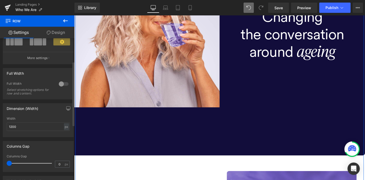
scroll to position [51, 0]
click at [62, 83] on div at bounding box center [63, 84] width 12 height 8
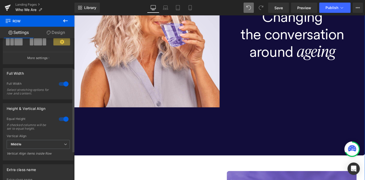
click at [62, 83] on div at bounding box center [63, 84] width 12 height 8
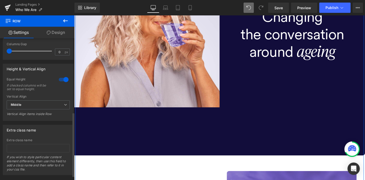
scroll to position [171, 0]
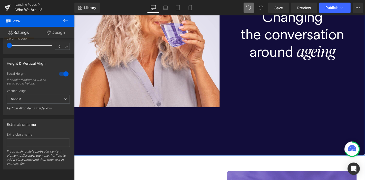
click at [262, 92] on div "Changing the conversation around ageing Text Block" at bounding box center [306, 36] width 155 height 258
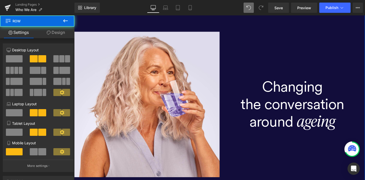
scroll to position [88, 0]
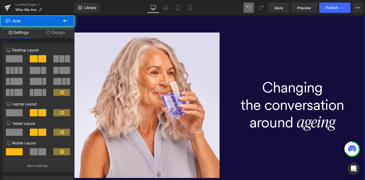
click at [251, 38] on div "Changing the conversation around ageing Text Block" at bounding box center [306, 111] width 155 height 258
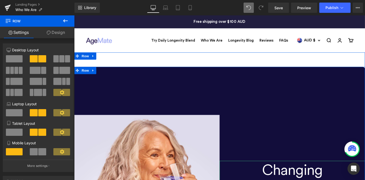
click at [278, 176] on h1 "Changing" at bounding box center [306, 179] width 155 height 19
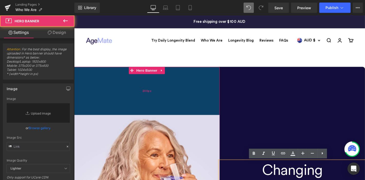
click at [123, 84] on div "200px" at bounding box center [151, 95] width 155 height 51
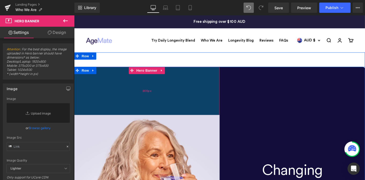
click at [151, 93] on span "200px" at bounding box center [151, 95] width 9 height 5
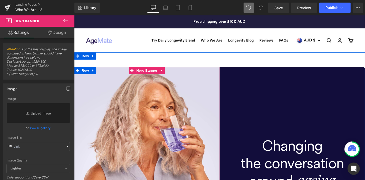
drag, startPoint x: 151, startPoint y: 93, endPoint x: 150, endPoint y: 33, distance: 60.0
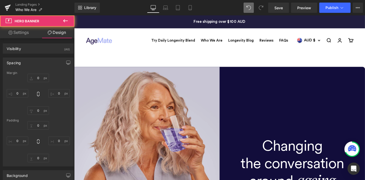
type input "0"
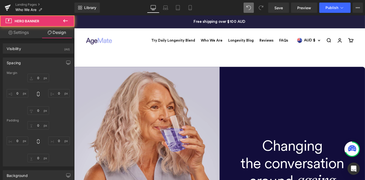
type input "0"
type input "200"
type input "0"
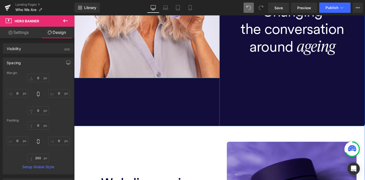
scroll to position [144, 0]
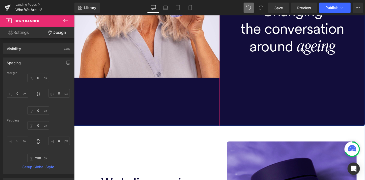
click at [154, 94] on div at bounding box center [151, 29] width 155 height 206
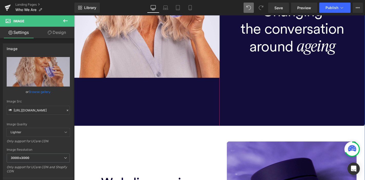
click at [201, 95] on div at bounding box center [151, 29] width 155 height 206
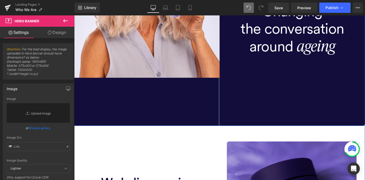
drag, startPoint x: 226, startPoint y: 95, endPoint x: 281, endPoint y: 107, distance: 56.2
click at [281, 107] on div "Image Hero Banner Changing the conversation around ageing Text Block Row" at bounding box center [229, 29] width 310 height 206
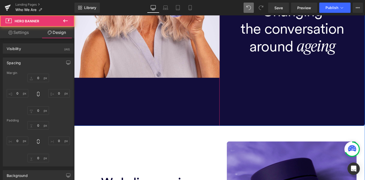
type input "0"
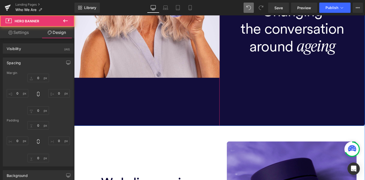
type input "0"
type input "200"
type input "0"
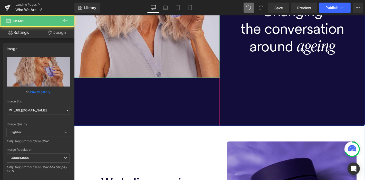
click at [151, 37] on img at bounding box center [151, 3] width 155 height 155
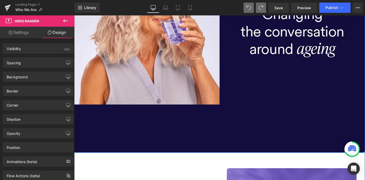
scroll to position [194, 0]
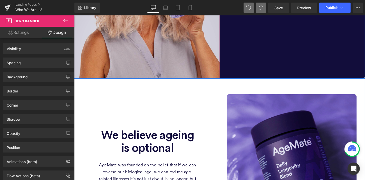
drag, startPoint x: 152, startPoint y: 98, endPoint x: 142, endPoint y: 32, distance: 67.0
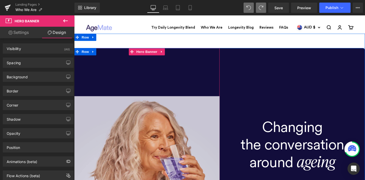
scroll to position [19, 0]
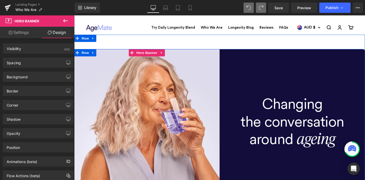
drag, startPoint x: 158, startPoint y: 86, endPoint x: 141, endPoint y: 21, distance: 66.9
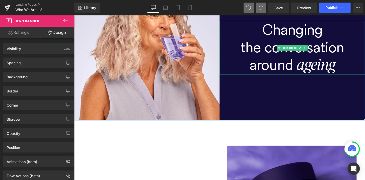
scroll to position [100, 0]
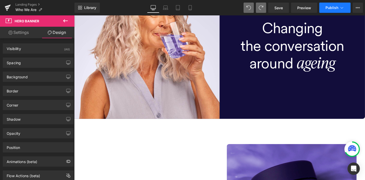
click at [327, 9] on span "Publish" at bounding box center [331, 8] width 13 height 4
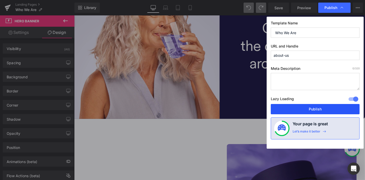
click at [313, 106] on button "Publish" at bounding box center [315, 109] width 89 height 10
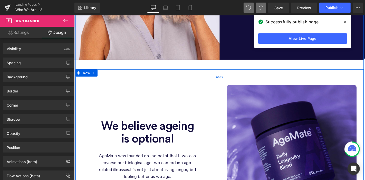
scroll to position [158, 0]
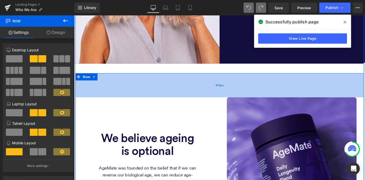
drag, startPoint x: 223, startPoint y: 87, endPoint x: 226, endPoint y: 97, distance: 10.1
click at [226, 97] on div "100px" at bounding box center [229, 90] width 308 height 26
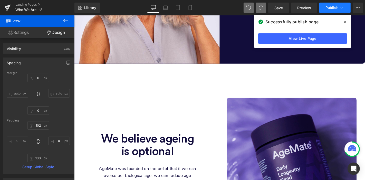
click at [329, 6] on span "Publish" at bounding box center [331, 8] width 13 height 4
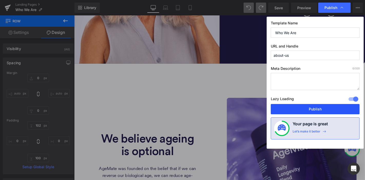
click at [313, 107] on button "Publish" at bounding box center [315, 109] width 89 height 10
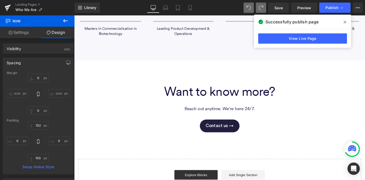
scroll to position [964, 0]
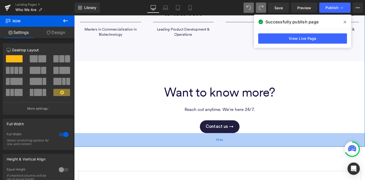
drag, startPoint x: 226, startPoint y: 140, endPoint x: 237, endPoint y: 151, distance: 16.0
click at [236, 153] on div "57px" at bounding box center [229, 148] width 310 height 15
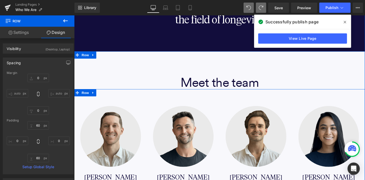
scroll to position [776, 0]
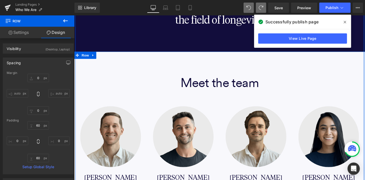
click at [216, 68] on div "Meet the team Heading Image Ben Goodman Heading Co-Founder & CEO Heading Separa…" at bounding box center [229, 152] width 310 height 197
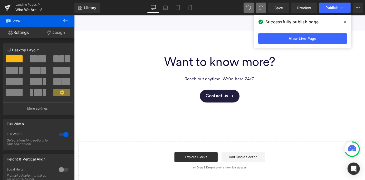
scroll to position [996, 0]
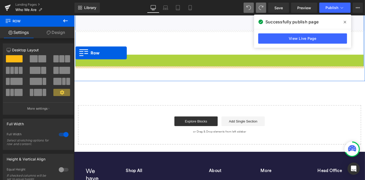
drag, startPoint x: 75, startPoint y: 61, endPoint x: 75, endPoint y: 55, distance: 5.4
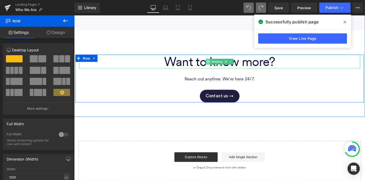
click at [214, 61] on span at bounding box center [216, 64] width 5 height 6
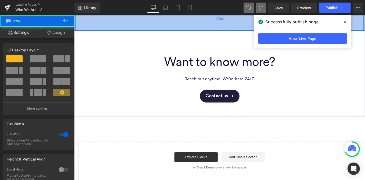
click at [226, 27] on div "100px" at bounding box center [229, 19] width 310 height 26
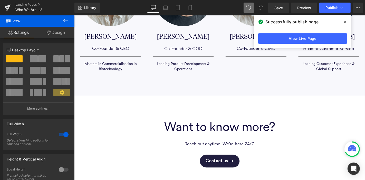
scroll to position [926, 0]
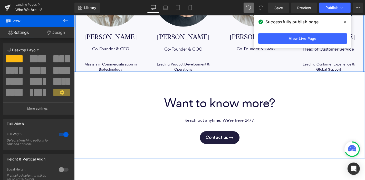
drag, startPoint x: 224, startPoint y: 97, endPoint x: 223, endPoint y: 68, distance: 29.0
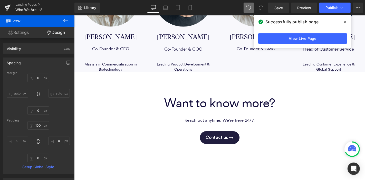
type input "0"
type input "100"
type input "0"
type input "100"
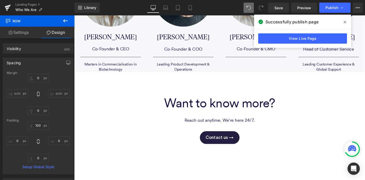
type input "0"
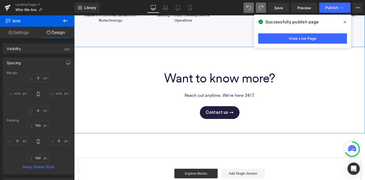
scroll to position [979, 0]
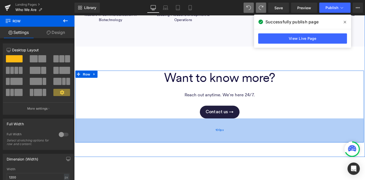
drag, startPoint x: 272, startPoint y: 124, endPoint x: 272, endPoint y: 150, distance: 25.4
click at [272, 150] on div "100px" at bounding box center [229, 138] width 308 height 26
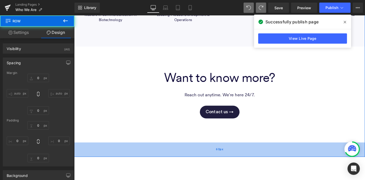
type input "100"
type input "0"
type input "100"
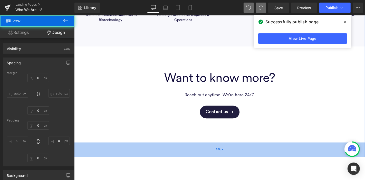
type input "0"
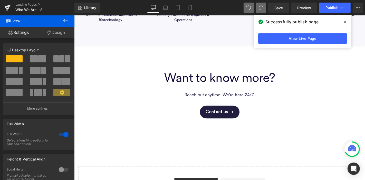
drag, startPoint x: 273, startPoint y: 162, endPoint x: 266, endPoint y: 165, distance: 8.3
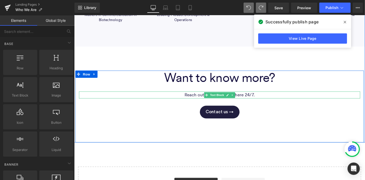
click at [248, 100] on p "Reach out anytime. We're here 24/7." at bounding box center [229, 99] width 300 height 7
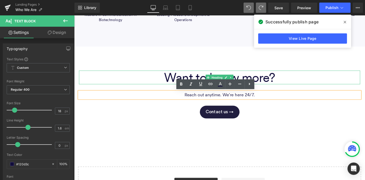
click at [256, 78] on span "Want to know more?" at bounding box center [229, 81] width 118 height 16
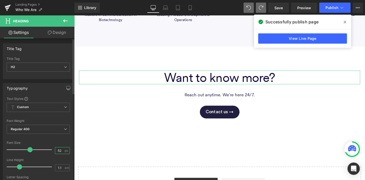
click at [56, 150] on input "52" at bounding box center [59, 150] width 9 height 6
type input "28"
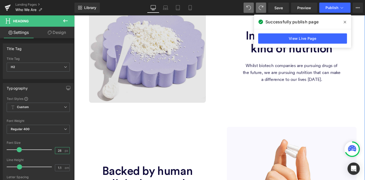
scroll to position [413, 0]
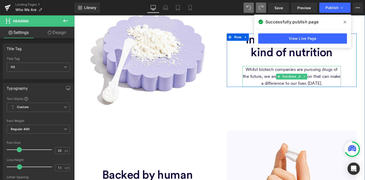
click at [294, 72] on p "Whilst biotech companies are pursuing drugs of the future, we are pursuing nutr…" at bounding box center [305, 80] width 105 height 22
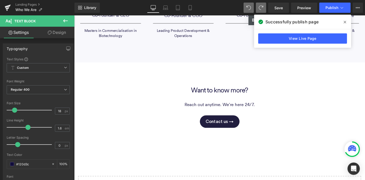
scroll to position [963, 0]
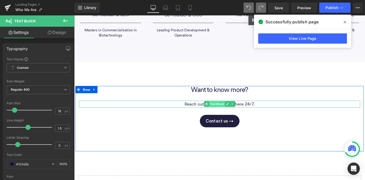
click at [218, 108] on span "Text Block" at bounding box center [226, 110] width 17 height 6
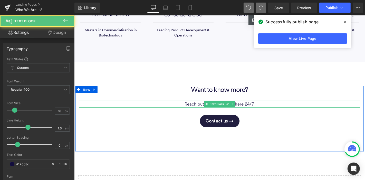
click at [201, 111] on p "Reach out anytime. We're here 24/7." at bounding box center [229, 109] width 300 height 7
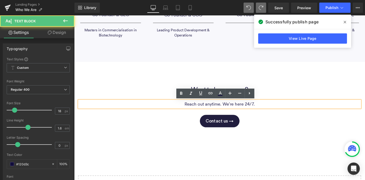
click at [201, 109] on p "Reach out anytime. We're here 24/7." at bounding box center [229, 109] width 300 height 7
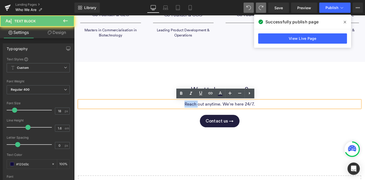
click at [201, 109] on p "Reach out anytime. We're here 24/7." at bounding box center [229, 109] width 300 height 7
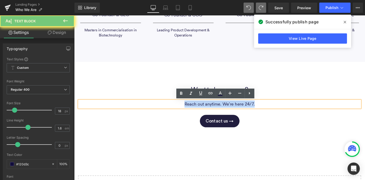
click at [201, 109] on p "Reach out anytime. We're here 24/7." at bounding box center [229, 109] width 300 height 7
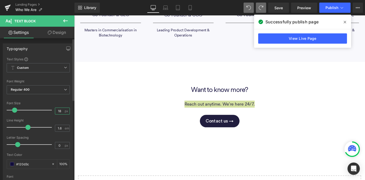
click at [59, 111] on input "18" at bounding box center [59, 111] width 9 height 6
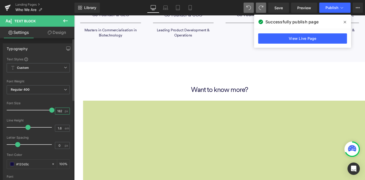
scroll to position [0, 0]
type input "1"
type input "28"
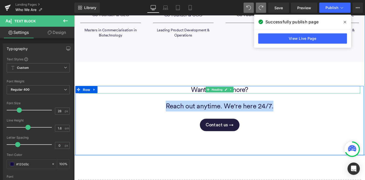
click at [251, 93] on span "Want to know more?" at bounding box center [229, 94] width 61 height 9
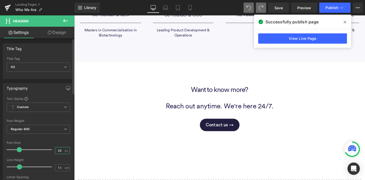
click at [57, 147] on input "28" at bounding box center [59, 150] width 9 height 6
type input "56"
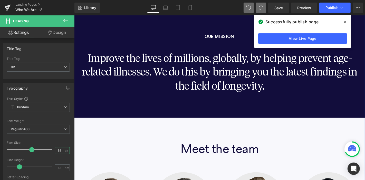
scroll to position [704, 0]
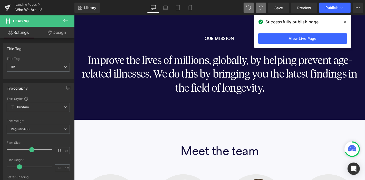
click at [222, 163] on span "Meet the team" at bounding box center [229, 159] width 84 height 16
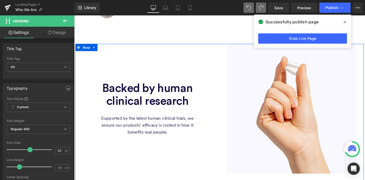
scroll to position [500, 0]
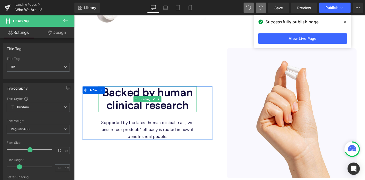
click at [161, 95] on span "Backed by human clinical research" at bounding box center [152, 105] width 97 height 26
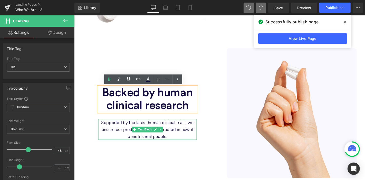
click at [182, 129] on p "Supported by the latest human clinical trials, we ensure our products' efficacy…" at bounding box center [151, 137] width 105 height 22
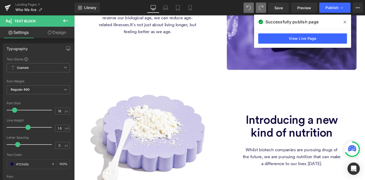
scroll to position [328, 0]
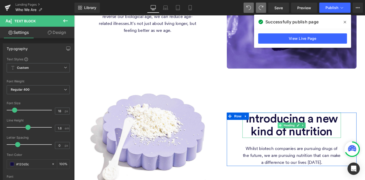
click at [291, 132] on span at bounding box center [293, 132] width 5 height 6
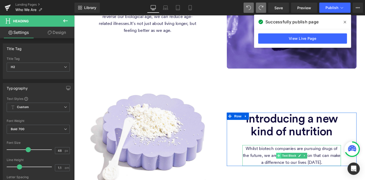
click at [290, 166] on span at bounding box center [292, 165] width 5 height 6
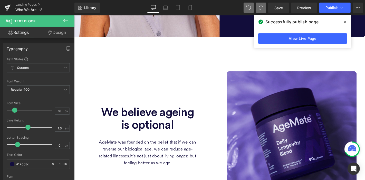
scroll to position [183, 0]
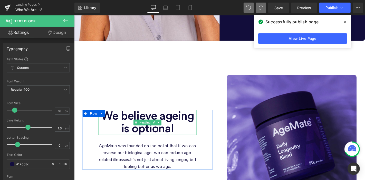
click at [168, 124] on span "We believe ageing is optional" at bounding box center [152, 129] width 99 height 26
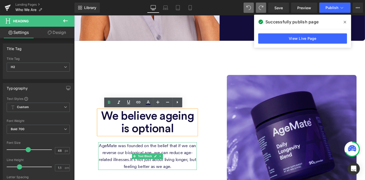
click at [169, 168] on span "It's not just about living longer, but feeling better as we age." at bounding box center [165, 172] width 77 height 13
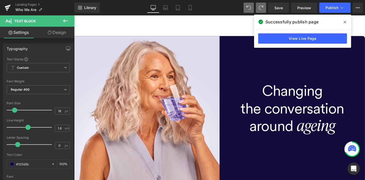
scroll to position [18, 0]
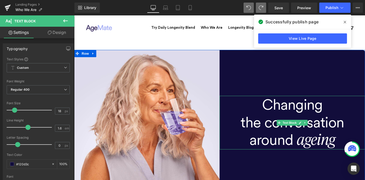
click at [292, 115] on h1 "Changing" at bounding box center [306, 110] width 155 height 19
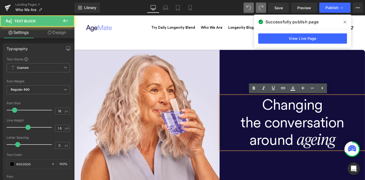
click at [286, 109] on h1 "Changing" at bounding box center [306, 110] width 155 height 19
click at [295, 132] on h1 "the conversation" at bounding box center [306, 129] width 155 height 19
click at [295, 147] on h1 "around ageing" at bounding box center [306, 148] width 155 height 20
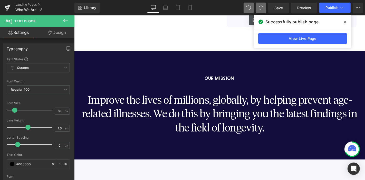
scroll to position [659, 0]
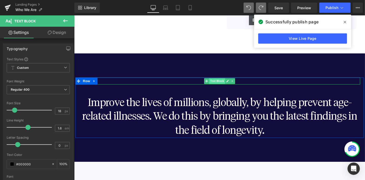
click at [226, 87] on span "Text Block" at bounding box center [226, 85] width 17 height 6
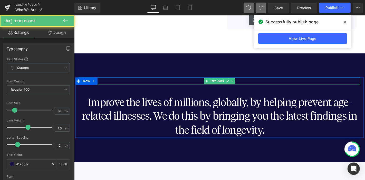
click at [251, 87] on p "OUR MISSION" at bounding box center [229, 84] width 300 height 7
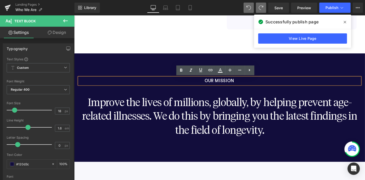
click at [225, 84] on span "OUR MISSION" at bounding box center [229, 85] width 32 height 5
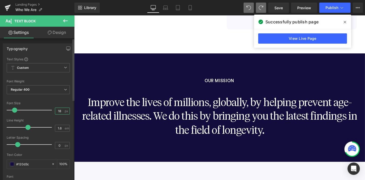
click at [58, 109] on input "18" at bounding box center [59, 111] width 9 height 6
type input "24"
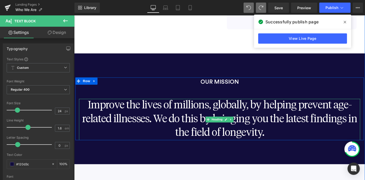
click at [227, 109] on h2 "Improve the lives of millions, globally, by helping prevent age-related illness…" at bounding box center [229, 126] width 300 height 44
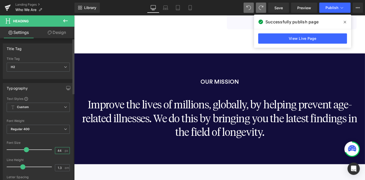
click at [57, 151] on input "44" at bounding box center [59, 150] width 9 height 6
type input "48"
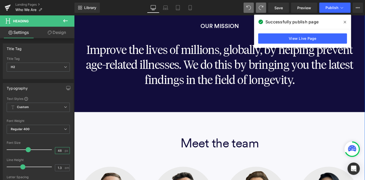
scroll to position [806, 0]
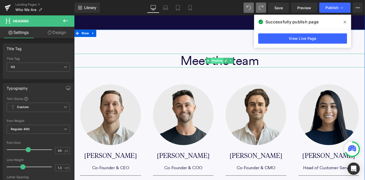
click at [228, 66] on span "Heading" at bounding box center [226, 63] width 14 height 6
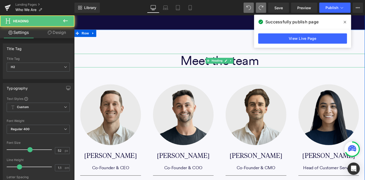
click at [253, 62] on span "Meet the team" at bounding box center [229, 63] width 84 height 16
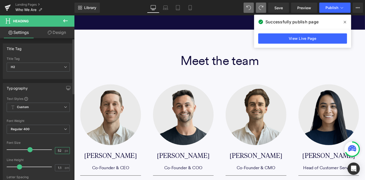
click at [58, 147] on input "52" at bounding box center [59, 150] width 9 height 6
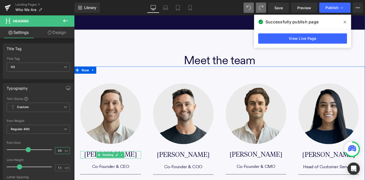
type input "48"
click at [124, 165] on link at bounding box center [124, 164] width 5 height 6
click at [137, 164] on h2 "[PERSON_NAME]" at bounding box center [112, 164] width 65 height 8
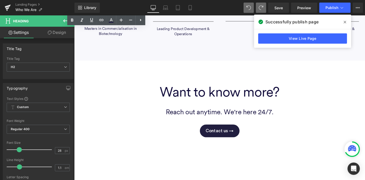
scroll to position [970, 0]
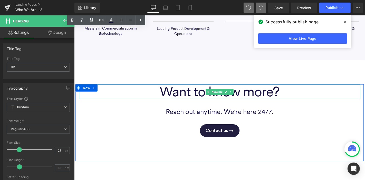
click at [262, 94] on span "Want to know more?" at bounding box center [229, 96] width 128 height 17
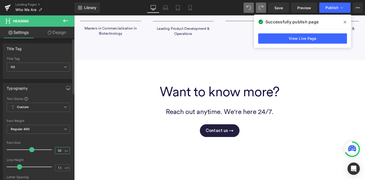
click at [58, 151] on input "56" at bounding box center [59, 150] width 9 height 6
type input "48"
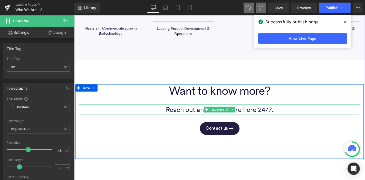
click at [265, 115] on p "Reach out anytime. We're here 24/7." at bounding box center [229, 116] width 300 height 12
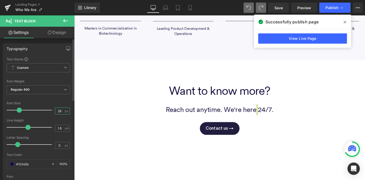
click at [58, 109] on input "28" at bounding box center [59, 111] width 9 height 6
type input "24"
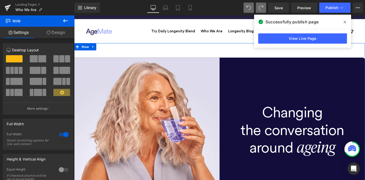
scroll to position [9, 0]
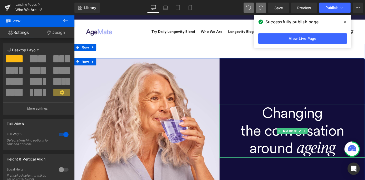
click at [294, 128] on h1 "the conversation" at bounding box center [306, 137] width 155 height 19
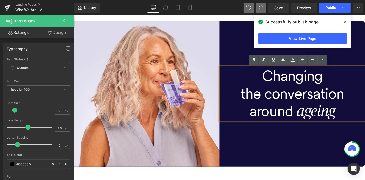
scroll to position [49, 0]
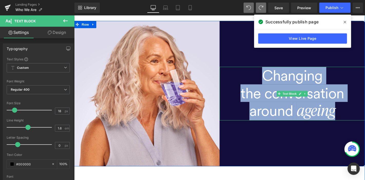
drag, startPoint x: 274, startPoint y: 76, endPoint x: 362, endPoint y: 118, distance: 97.6
click at [362, 118] on div "Changing the conversation around ageing" at bounding box center [306, 98] width 155 height 57
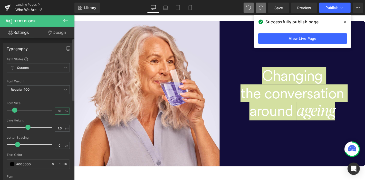
click at [58, 111] on input "18" at bounding box center [59, 111] width 9 height 6
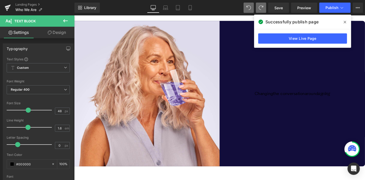
type input "18"
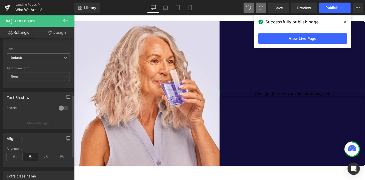
scroll to position [128, 0]
click at [228, 11] on div "Library Desktop Desktop Laptop Tablet Mobile Save Preview Publish Scheduled Vie…" at bounding box center [219, 8] width 290 height 10
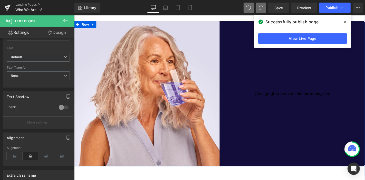
click at [247, 48] on div "Changing the conversation around ageing Text Block" at bounding box center [306, 98] width 155 height 155
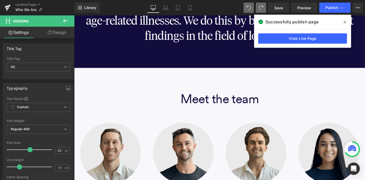
scroll to position [791, 0]
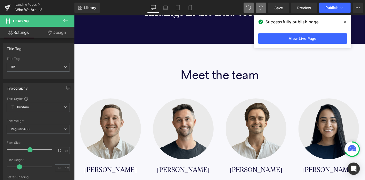
type input "48"
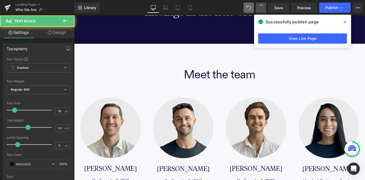
type input "48"
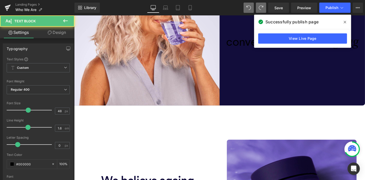
scroll to position [57, 0]
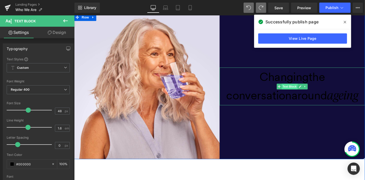
click at [300, 92] on span "Text Block" at bounding box center [303, 91] width 17 height 6
click at [286, 76] on undefined "Changing" at bounding box center [298, 80] width 52 height 15
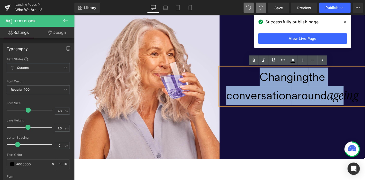
drag, startPoint x: 267, startPoint y: 76, endPoint x: 362, endPoint y: 103, distance: 98.6
click at [362, 103] on div "Changing the conversation around ageing" at bounding box center [306, 91] width 155 height 40
click at [246, 85] on div "Changing the conversation around ageing" at bounding box center [306, 91] width 155 height 40
drag, startPoint x: 254, startPoint y: 79, endPoint x: 378, endPoint y: 102, distance: 126.6
click at [364, 102] on div "Changing the conversation around ageing" at bounding box center [306, 91] width 155 height 40
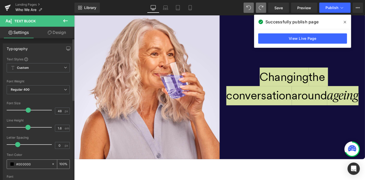
click at [24, 164] on input "#000000" at bounding box center [32, 164] width 33 height 6
type input "#ff"
type input "0"
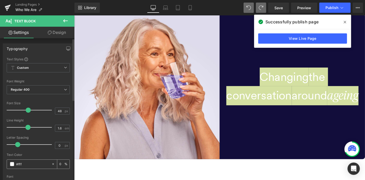
type input "#ffff"
type input "100"
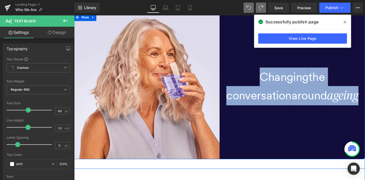
click at [310, 129] on div "Changing the conversation around ageing Text Block" at bounding box center [306, 90] width 155 height 155
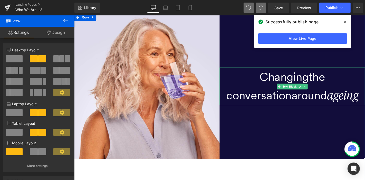
click at [323, 81] on undefined "the conversation" at bounding box center [288, 90] width 105 height 35
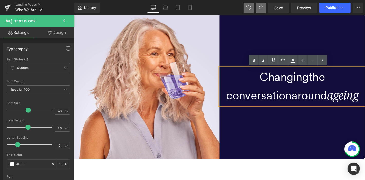
click at [302, 99] on undefined "the conversation" at bounding box center [288, 90] width 105 height 35
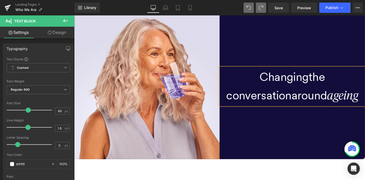
click at [316, 79] on undefined "Changing" at bounding box center [298, 80] width 52 height 15
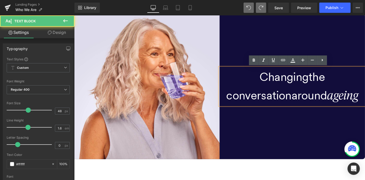
click at [318, 152] on div "Changing the conversation around ageing Text Block" at bounding box center [306, 90] width 155 height 155
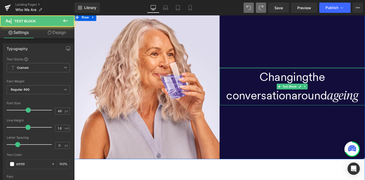
drag, startPoint x: 316, startPoint y: 71, endPoint x: 313, endPoint y: 82, distance: 12.1
click at [316, 52] on div "Changing the conversation around ageing Text Block" at bounding box center [306, 90] width 155 height 155
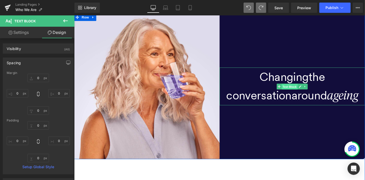
click at [300, 91] on span "Text Block" at bounding box center [303, 91] width 17 height 6
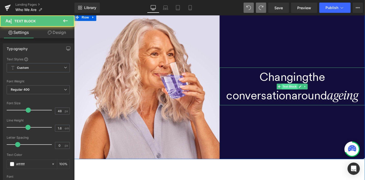
click at [300, 91] on span "Text Block" at bounding box center [303, 91] width 17 height 6
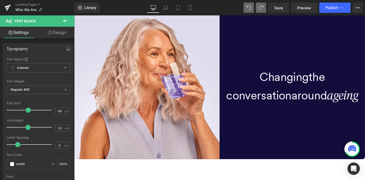
click at [65, 19] on icon at bounding box center [65, 21] width 6 height 6
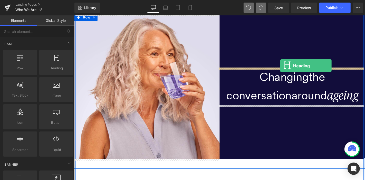
drag, startPoint x: 125, startPoint y: 81, endPoint x: 294, endPoint y: 69, distance: 168.9
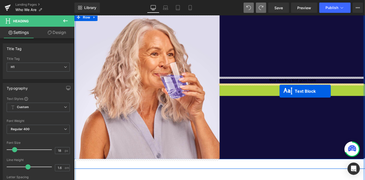
drag, startPoint x: 295, startPoint y: 93, endPoint x: 293, endPoint y: 96, distance: 3.3
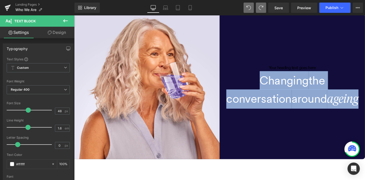
drag, startPoint x: 269, startPoint y: 83, endPoint x: 384, endPoint y: 124, distance: 121.8
copy div "Changing the conversation around ageing"
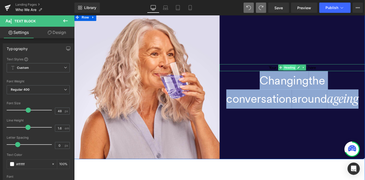
click at [301, 70] on span "Heading" at bounding box center [304, 71] width 14 height 6
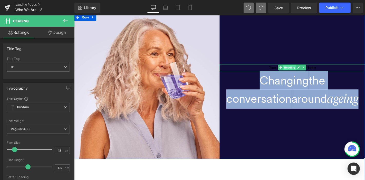
click at [301, 70] on span "Heading" at bounding box center [304, 71] width 14 height 6
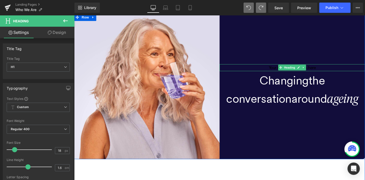
click at [327, 69] on h1 "Your heading text goes here" at bounding box center [306, 70] width 155 height 7
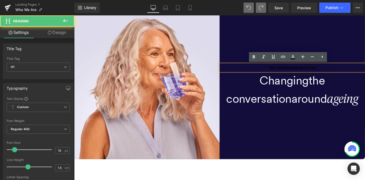
paste div
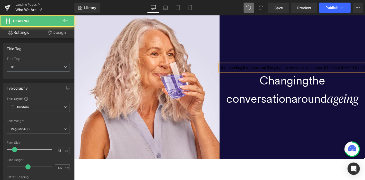
click at [302, 70] on h1 "Your heading text goes herChanging the conversation around ageinge" at bounding box center [306, 70] width 155 height 7
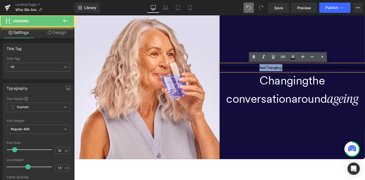
click at [302, 70] on h1 "Your heading text goes herChanging the conversation around ageinge" at bounding box center [306, 70] width 155 height 7
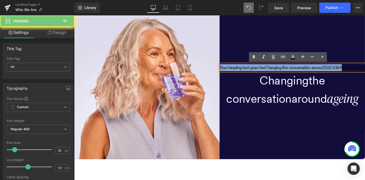
click at [302, 70] on h1 "Your heading text goes herChanging the conversation around ageinge" at bounding box center [306, 70] width 155 height 7
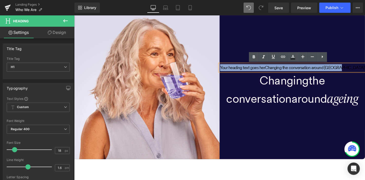
click at [302, 70] on h1 "Your heading text goes herChanging the conversation around ageinge" at bounding box center [306, 70] width 155 height 7
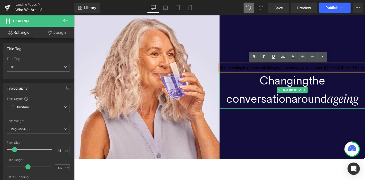
click at [265, 81] on div "Changing the conversation around ageing" at bounding box center [306, 95] width 155 height 40
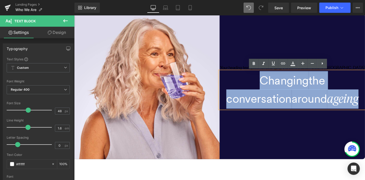
drag, startPoint x: 265, startPoint y: 81, endPoint x: 384, endPoint y: 112, distance: 122.7
copy div "Changing the conversation around ageing"
click at [74, 15] on div at bounding box center [74, 15] width 0 height 0
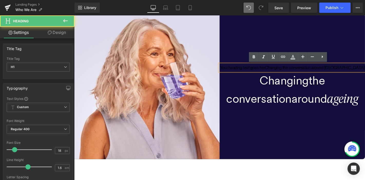
click at [340, 71] on h1 "Your heading text goes herChanging the conversation around ageinge" at bounding box center [306, 70] width 155 height 7
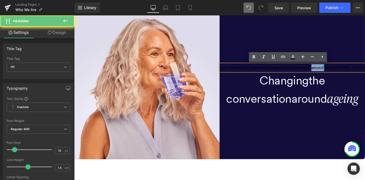
click at [340, 71] on h1 "Your heading text goes herChanging the conversation around ageinge" at bounding box center [306, 70] width 155 height 7
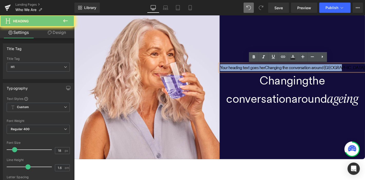
click at [340, 71] on h1 "Your heading text goes herChanging the conversation around ageinge" at bounding box center [306, 70] width 155 height 7
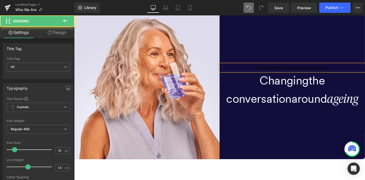
click at [300, 71] on h1 "Changing the conversation around ageing" at bounding box center [306, 70] width 155 height 7
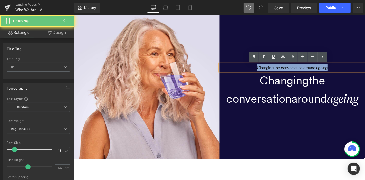
click at [300, 71] on h1 "Changing the conversation around ageing" at bounding box center [306, 70] width 155 height 7
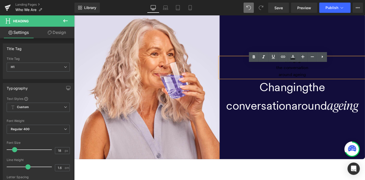
scroll to position [49, 0]
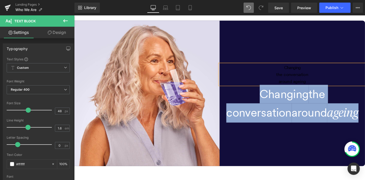
drag, startPoint x: 269, startPoint y: 97, endPoint x: 384, endPoint y: 120, distance: 116.9
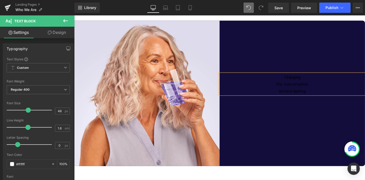
scroll to position [59, 0]
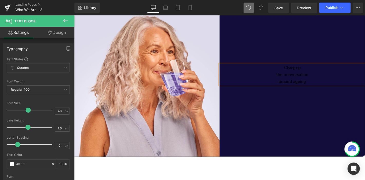
click at [308, 77] on div "the conversation" at bounding box center [306, 78] width 155 height 7
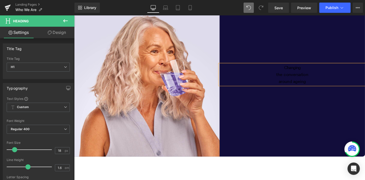
scroll to position [67, 0]
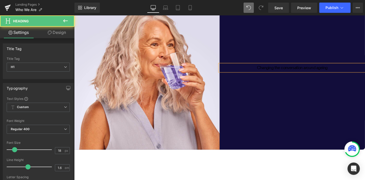
click at [304, 72] on h1 "Changing the conversation around ageing" at bounding box center [306, 70] width 155 height 7
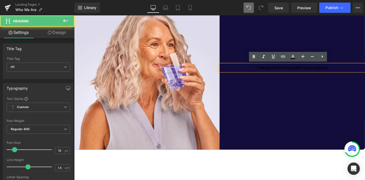
click at [304, 72] on h1 "Changing the conversation around ageing" at bounding box center [306, 70] width 155 height 7
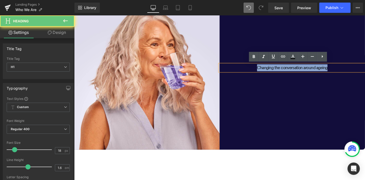
click at [304, 72] on h1 "Changing the conversation around ageing" at bounding box center [306, 70] width 155 height 7
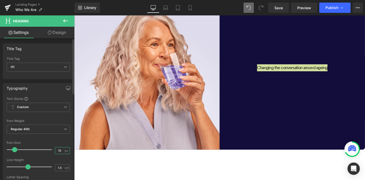
click at [59, 150] on input "18" at bounding box center [59, 150] width 9 height 6
drag, startPoint x: 60, startPoint y: 150, endPoint x: 45, endPoint y: 148, distance: 15.6
click at [45, 148] on div "Font Size 18 px" at bounding box center [38, 149] width 63 height 17
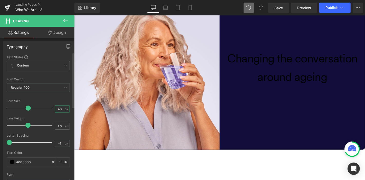
scroll to position [42, 0]
type input "48"
click at [21, 161] on input "#000000" at bounding box center [32, 161] width 33 height 6
type input "#ff"
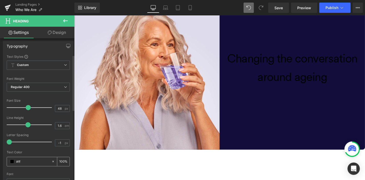
type input "0"
type input "#fffff"
type input "0"
type input "#ffffff"
type input "100"
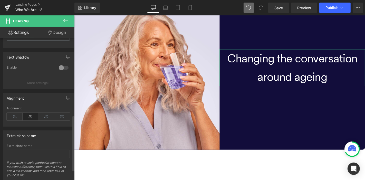
scroll to position [208, 0]
type input "#ffffff"
click at [28, 115] on icon at bounding box center [31, 116] width 16 height 8
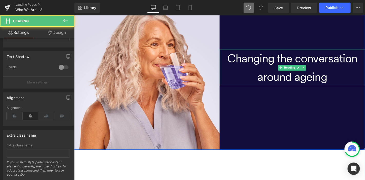
click at [310, 61] on h1 "Changing the conversation around ageing" at bounding box center [306, 70] width 155 height 39
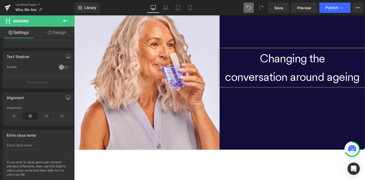
click at [302, 79] on h1 "conversation around ageing" at bounding box center [306, 81] width 155 height 20
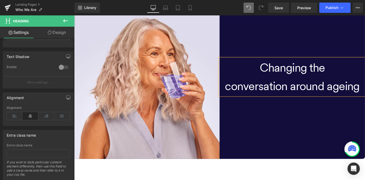
scroll to position [67, 0]
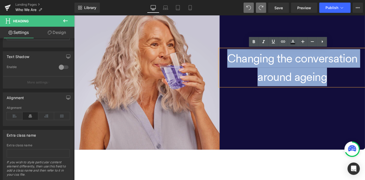
drag, startPoint x: 350, startPoint y: 85, endPoint x: 218, endPoint y: 58, distance: 134.3
click at [218, 58] on div "Image Hero Banner Changing the conversation around ageing Heading Text Block Row" at bounding box center [229, 80] width 310 height 155
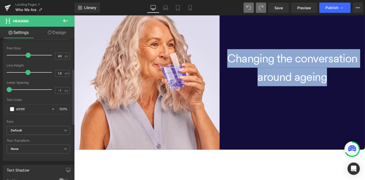
scroll to position [70, 0]
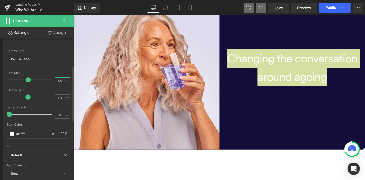
click at [56, 80] on input "48" at bounding box center [59, 80] width 9 height 6
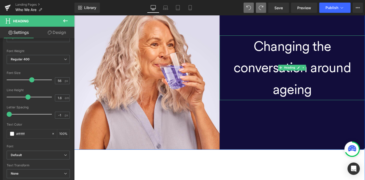
click at [304, 98] on h1 "Changing the conversation around ageing" at bounding box center [306, 70] width 155 height 69
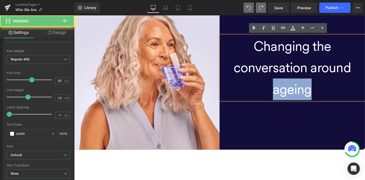
click at [304, 98] on h1 "Changing the conversation around ageing" at bounding box center [306, 70] width 155 height 69
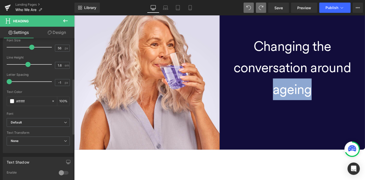
scroll to position [103, 0]
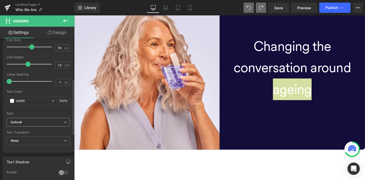
click at [38, 120] on b "Default" at bounding box center [37, 122] width 53 height 4
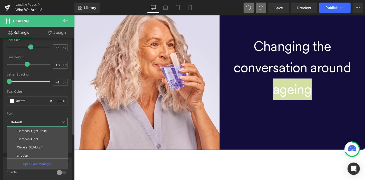
scroll to position [76, 0]
click at [46, 128] on p "Tiempos-Light-Italic" at bounding box center [32, 130] width 30 height 4
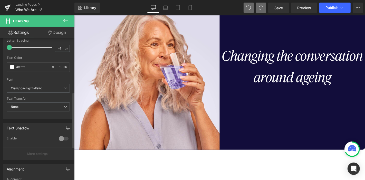
scroll to position [137, 0]
type input "48"
type input "#000000"
type input "100"
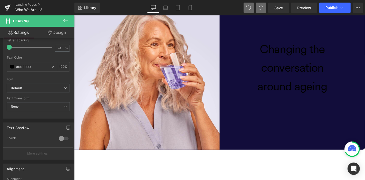
type input "18"
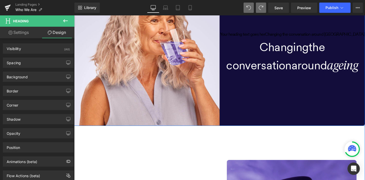
scroll to position [93, 0]
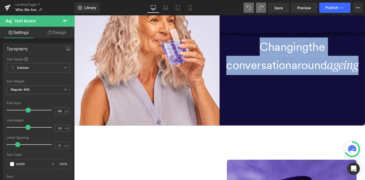
drag, startPoint x: 268, startPoint y: 46, endPoint x: 384, endPoint y: 74, distance: 118.9
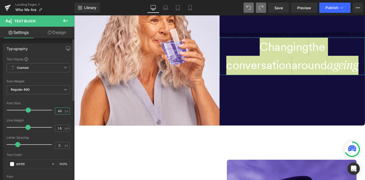
click at [57, 109] on input "48" at bounding box center [59, 111] width 9 height 6
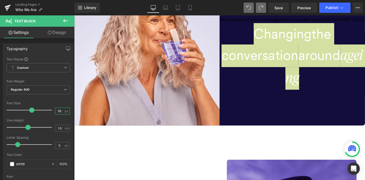
type input "56"
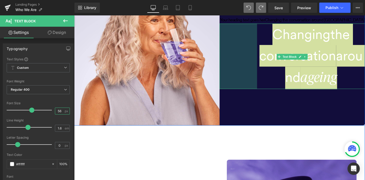
drag, startPoint x: 227, startPoint y: 40, endPoint x: 306, endPoint y: 39, distance: 79.0
click at [268, 43] on div "Changing the conversation around ageing Text Block 156px" at bounding box center [306, 59] width 155 height 70
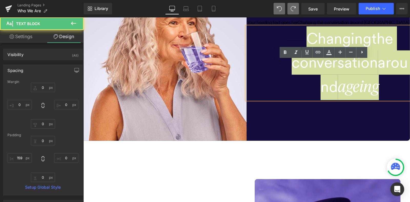
scroll to position [60, 0]
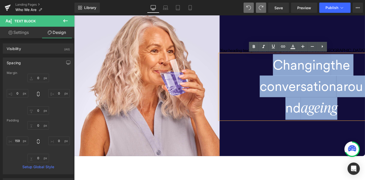
click at [288, 147] on div "Your heading text goes herChanging the conversation around ageinge Heading Chan…" at bounding box center [306, 87] width 155 height 155
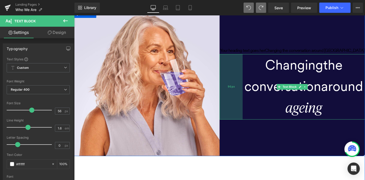
drag, startPoint x: 267, startPoint y: 71, endPoint x: 251, endPoint y: 78, distance: 17.2
click at [251, 78] on div "Changing the conversation around ageing Text Block 96px" at bounding box center [306, 91] width 155 height 70
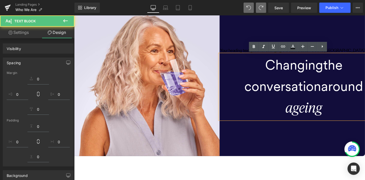
click at [237, 74] on div "Changing the conversation around ageing" at bounding box center [306, 91] width 155 height 70
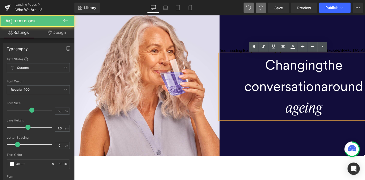
click at [268, 95] on undefined "the conversation" at bounding box center [308, 79] width 105 height 40
click at [279, 153] on div "Your heading text goes herChanging the conversation around ageinge Heading Chan…" at bounding box center [306, 87] width 155 height 155
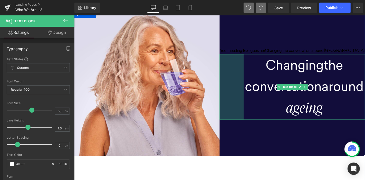
click at [248, 88] on div "100px" at bounding box center [242, 91] width 26 height 70
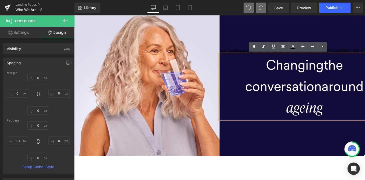
click at [342, 140] on div "Your heading text goes herChanging the conversation around ageinge Heading Chan…" at bounding box center [306, 87] width 155 height 155
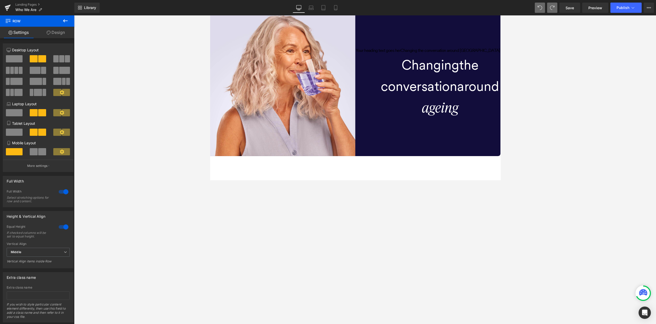
drag, startPoint x: 296, startPoint y: 2, endPoint x: 182, endPoint y: 150, distance: 186.5
click at [182, 150] on div at bounding box center [365, 169] width 582 height 308
click at [364, 78] on div "Changing the conversation around ageing" at bounding box center [442, 92] width 155 height 70
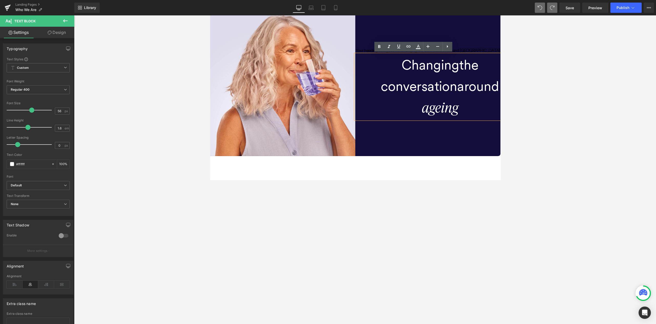
click at [364, 153] on div "Your heading text goes herChanging the conversation around ageinge Heading Chan…" at bounding box center [442, 87] width 155 height 155
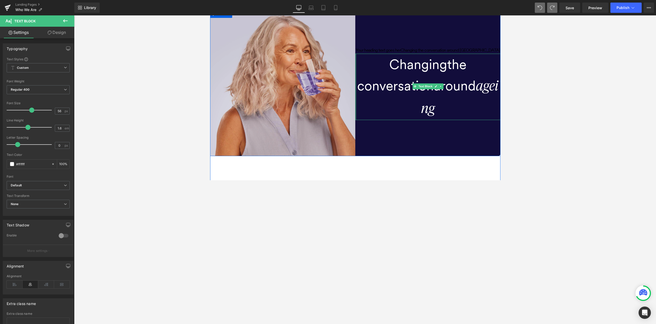
drag, startPoint x: 383, startPoint y: 82, endPoint x: 346, endPoint y: 89, distance: 38.2
click at [346, 89] on div "Image Hero Banner Your heading text goes herChanging the conversation around ag…" at bounding box center [365, 87] width 310 height 155
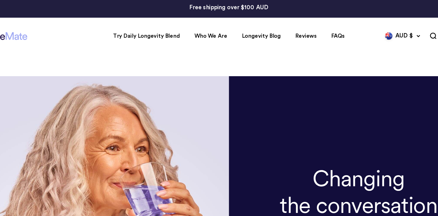
drag, startPoint x: 265, startPoint y: -1, endPoint x: 167, endPoint y: 37, distance: 105.2
click at [167, 37] on div "Open navigation menu Open search Try Daily Longevity Blend Who We Are Longevity…" at bounding box center [152, 25] width 364 height 26
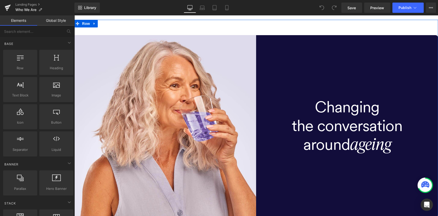
scroll to position [29, 0]
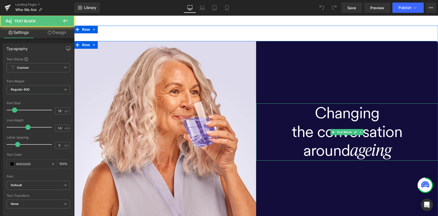
click at [333, 152] on h1 "around ageing" at bounding box center [347, 151] width 182 height 20
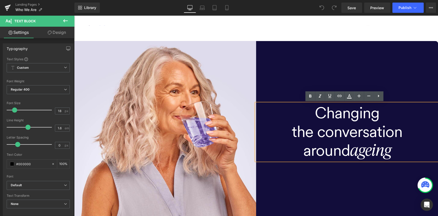
click at [335, 114] on h1 "Changing" at bounding box center [347, 112] width 182 height 19
click at [354, 180] on div "Changing the conversation around ageing Text Block" at bounding box center [347, 132] width 182 height 182
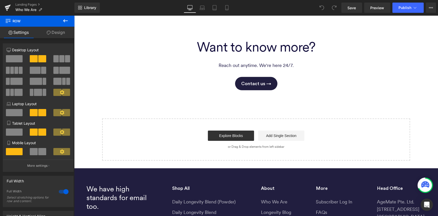
scroll to position [1043, 0]
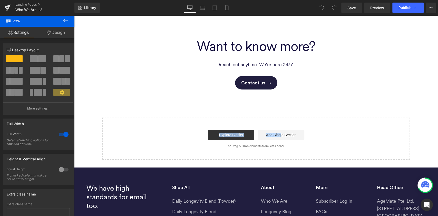
drag, startPoint x: 277, startPoint y: 89, endPoint x: 278, endPoint y: 94, distance: 4.8
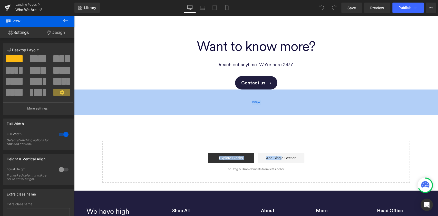
drag, startPoint x: 287, startPoint y: 89, endPoint x: 286, endPoint y: 112, distance: 23.1
click at [286, 112] on div "100px" at bounding box center [256, 102] width 364 height 26
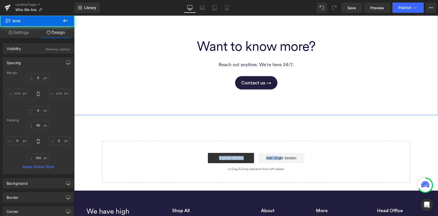
type input "0"
type input "60"
type input "0"
type input "100"
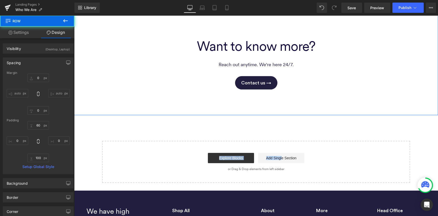
type input "0"
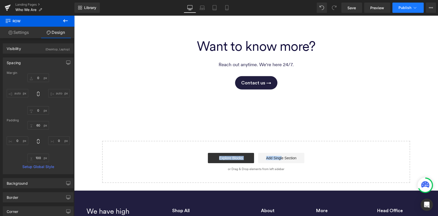
click at [403, 9] on span "Publish" at bounding box center [404, 8] width 13 height 4
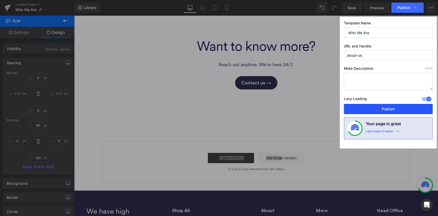
click at [379, 105] on button "Publish" at bounding box center [388, 109] width 89 height 10
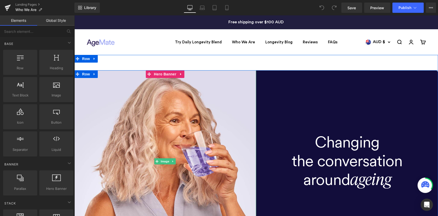
click at [203, 113] on img at bounding box center [165, 161] width 182 height 182
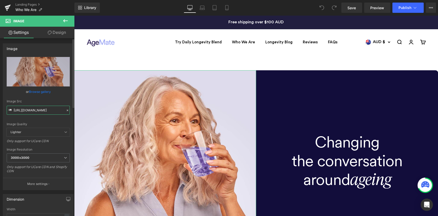
click at [39, 110] on input "[URL][DOMAIN_NAME]" at bounding box center [38, 110] width 63 height 9
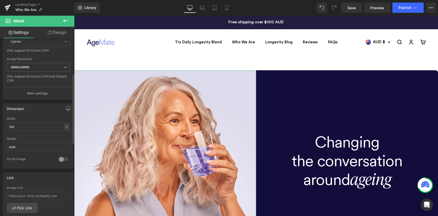
scroll to position [91, 0]
click at [203, 10] on link "Laptop" at bounding box center [202, 8] width 12 height 10
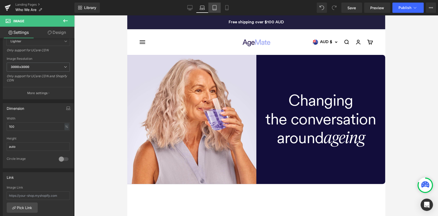
click at [216, 7] on icon at bounding box center [215, 7] width 4 height 5
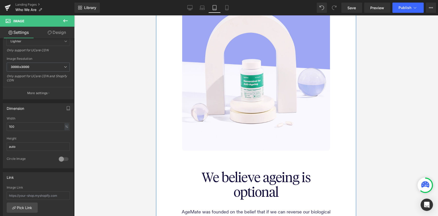
scroll to position [215, 0]
click at [190, 9] on icon at bounding box center [189, 7] width 5 height 5
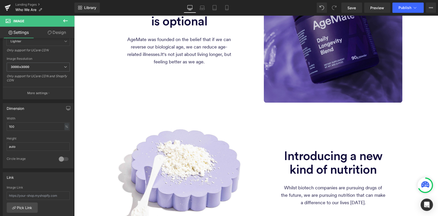
scroll to position [314, 0]
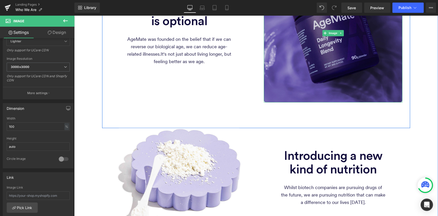
click at [294, 39] on img at bounding box center [333, 33] width 138 height 138
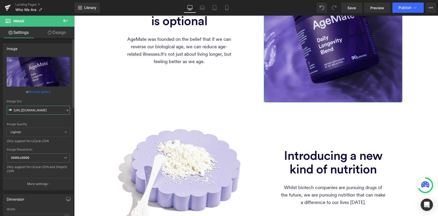
click at [43, 110] on input "[URL][DOMAIN_NAME]" at bounding box center [38, 110] width 63 height 9
click at [201, 9] on icon at bounding box center [202, 7] width 5 height 5
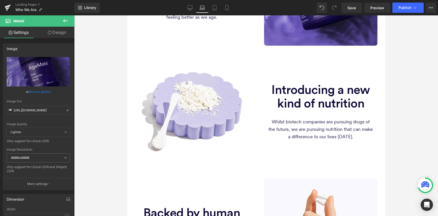
scroll to position [163, 0]
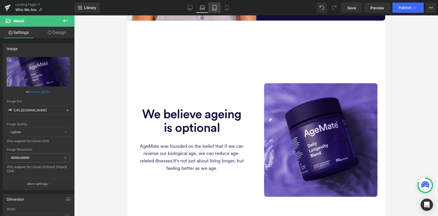
click at [214, 9] on icon at bounding box center [214, 7] width 5 height 5
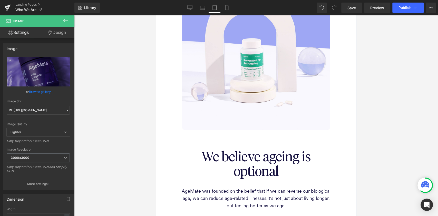
scroll to position [236, 0]
click at [240, 87] on img at bounding box center [256, 56] width 148 height 148
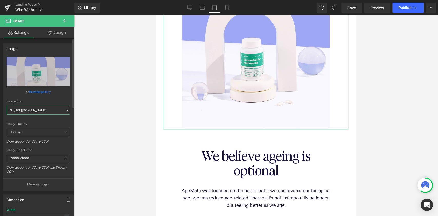
click at [42, 106] on input "[URL][DOMAIN_NAME]" at bounding box center [38, 110] width 63 height 9
paste input "[DOMAIN_NAME][URL]"
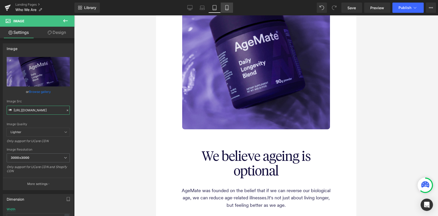
type input "[URL][DOMAIN_NAME]"
click at [228, 8] on icon at bounding box center [226, 7] width 5 height 5
type input "100"
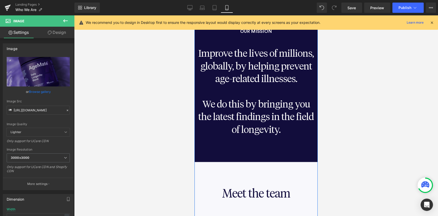
scroll to position [796, 0]
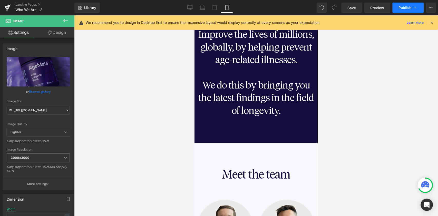
click at [401, 7] on span "Publish" at bounding box center [404, 8] width 13 height 4
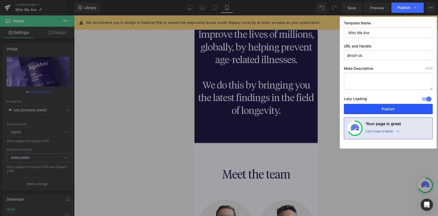
click at [390, 112] on button "Publish" at bounding box center [388, 109] width 89 height 10
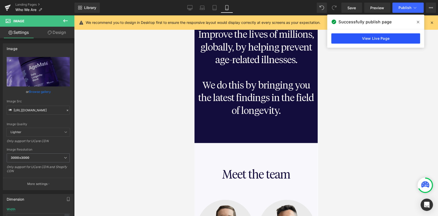
click at [377, 38] on link "View Live Page" at bounding box center [375, 38] width 89 height 10
